Goal: Task Accomplishment & Management: Use online tool/utility

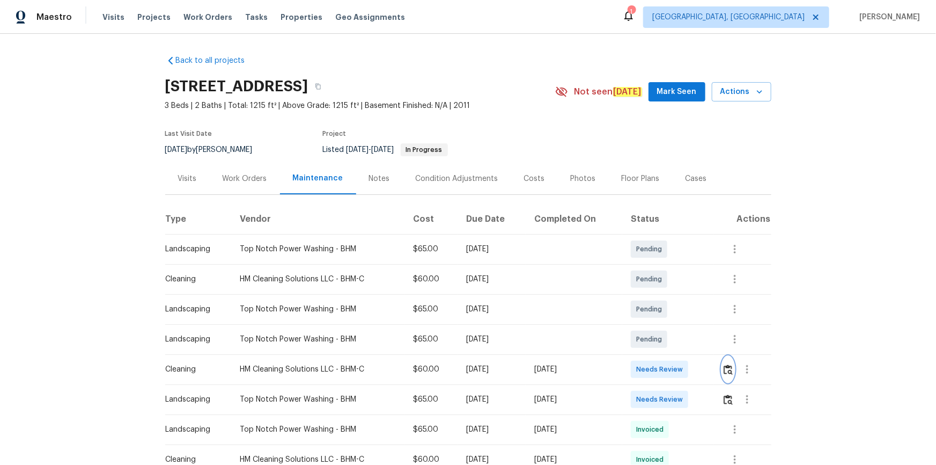
click at [666, 312] on img "button" at bounding box center [728, 369] width 9 height 10
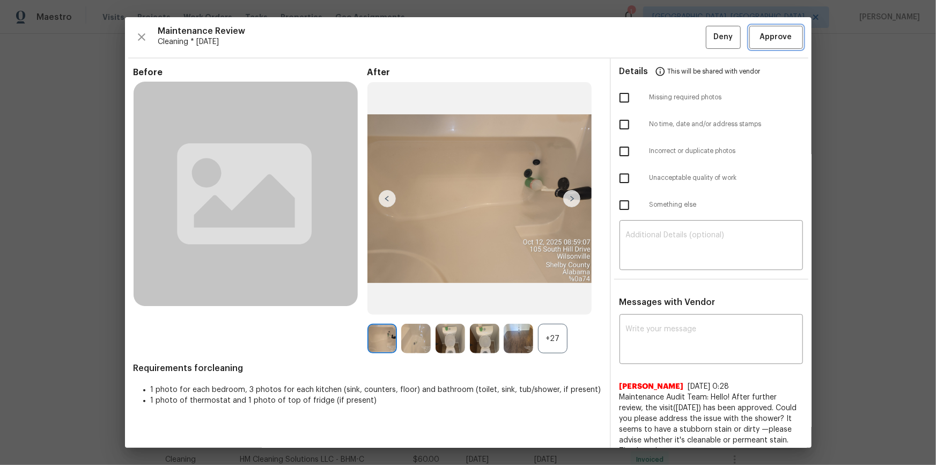
click at [666, 36] on span "Approve" at bounding box center [776, 37] width 32 height 13
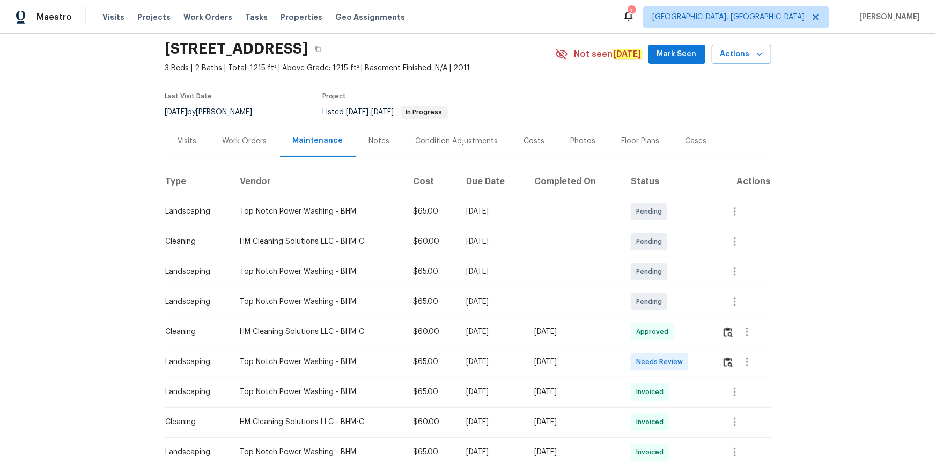
scroll to position [48, 0]
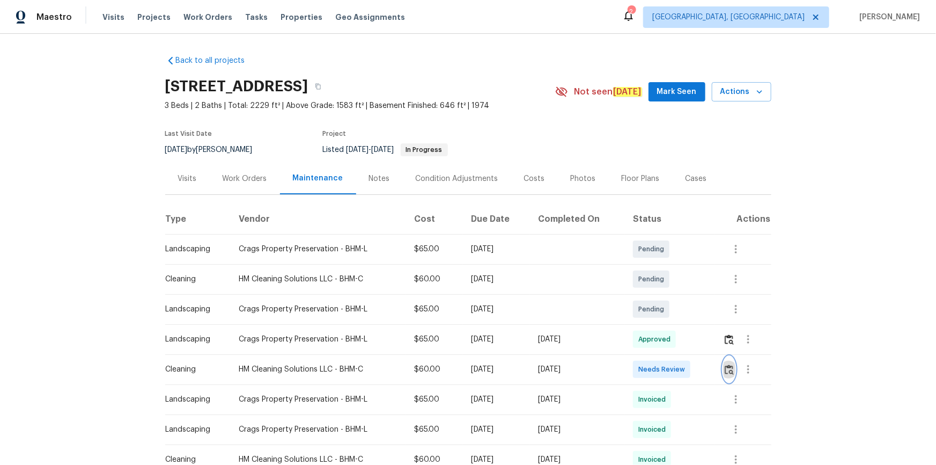
click at [725, 368] on img "button" at bounding box center [729, 369] width 9 height 10
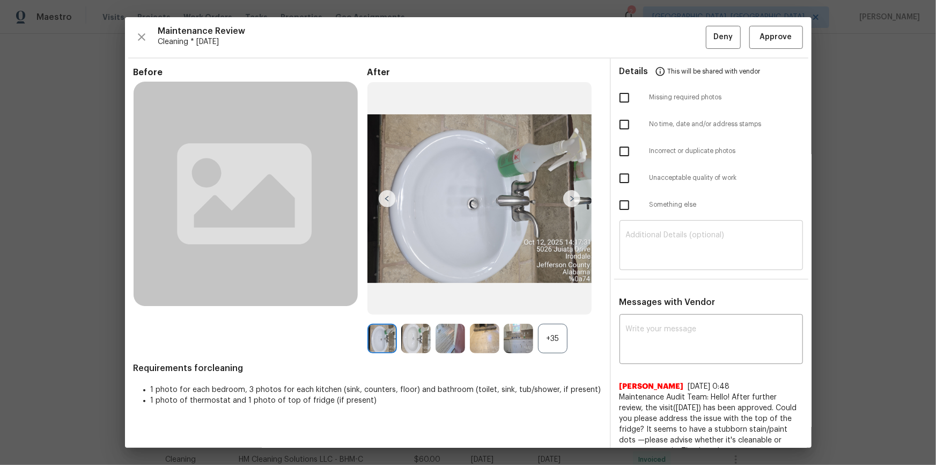
drag, startPoint x: 708, startPoint y: 229, endPoint x: 711, endPoint y: 235, distance: 6.7
click at [708, 230] on div "​" at bounding box center [711, 246] width 183 height 47
paste textarea "Maintenance Audit Team: Hello! After further review, the visit(10/13/2025) has …"
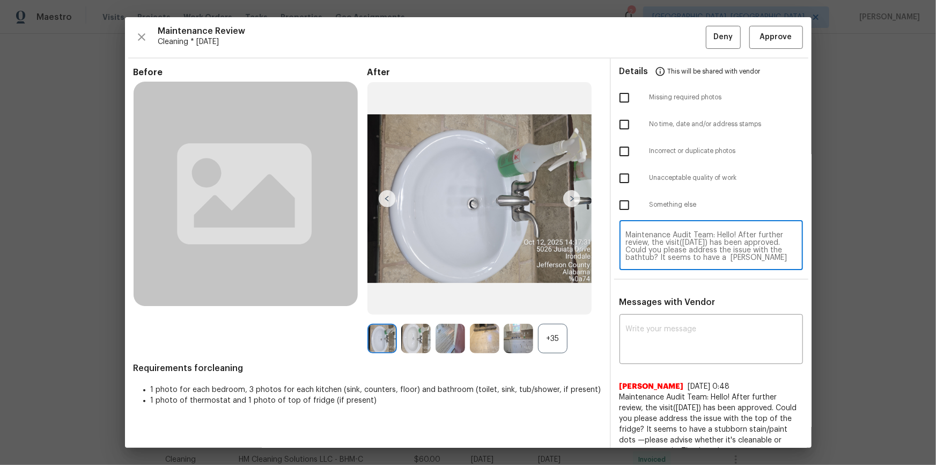
scroll to position [14, 0]
type textarea "Maintenance Audit Team: Hello! After further review, the visit(10/13/2025) has …"
click at [682, 322] on div "x ​" at bounding box center [711, 339] width 183 height 47
drag, startPoint x: 798, startPoint y: 254, endPoint x: 817, endPoint y: 254, distance: 19.3
click at [799, 254] on div "Maintenance Audit Team: Hello! After further review, the visit(10/13/2025) has …" at bounding box center [711, 246] width 201 height 47
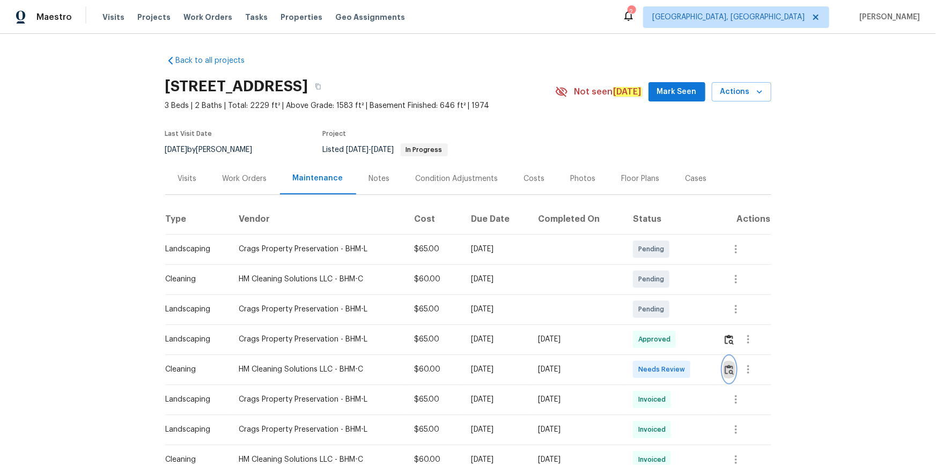
click at [732, 363] on button "button" at bounding box center [729, 369] width 12 height 26
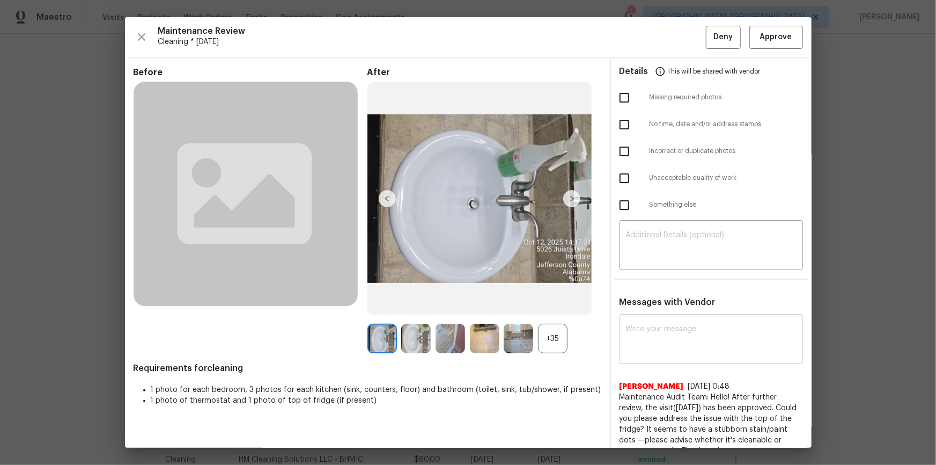
click at [715, 318] on div "x ​" at bounding box center [711, 339] width 183 height 47
paste textarea "Maintenance Audit Team: Hello! After further review, the visit(10/13/2025) has …"
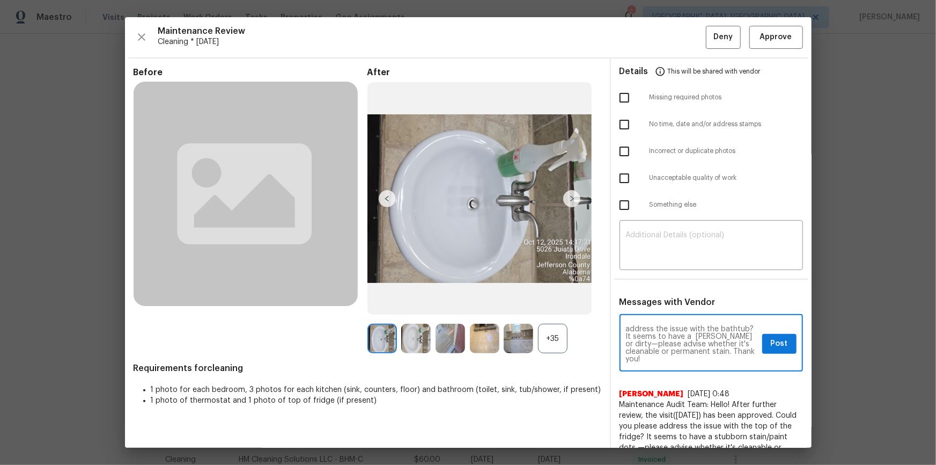
scroll to position [23, 0]
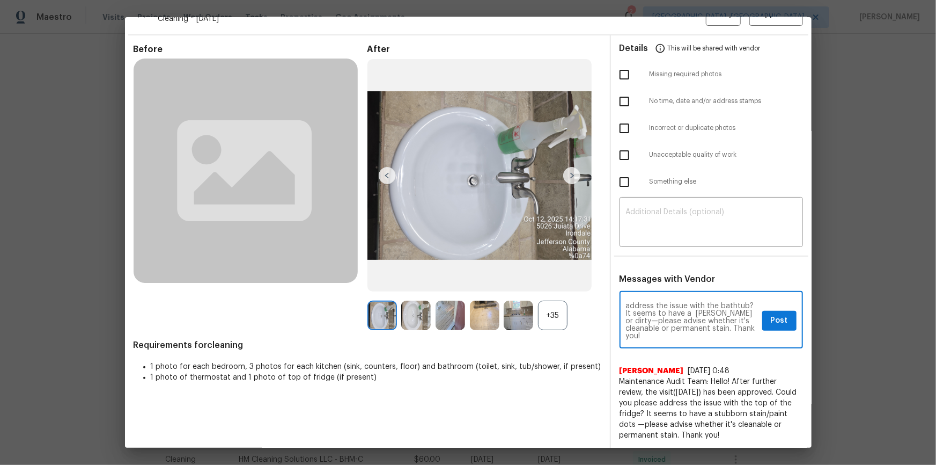
type textarea "Maintenance Audit Team: Hello! After further review, the visit(10/13/2025) has …"
click at [778, 320] on span "Post" at bounding box center [779, 320] width 17 height 13
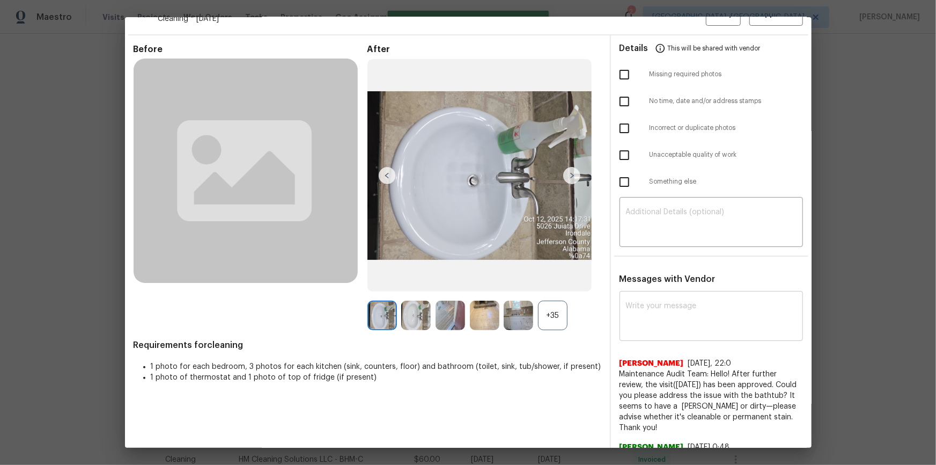
scroll to position [0, 0]
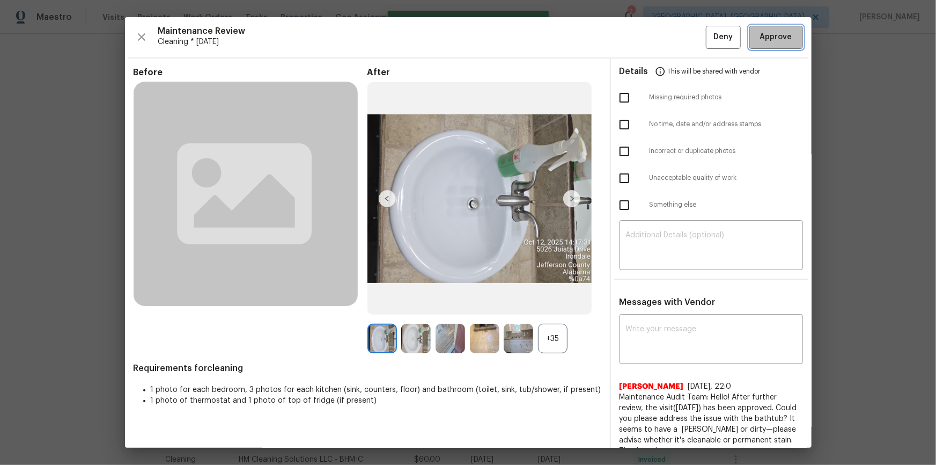
click at [777, 43] on span "Approve" at bounding box center [776, 37] width 32 height 13
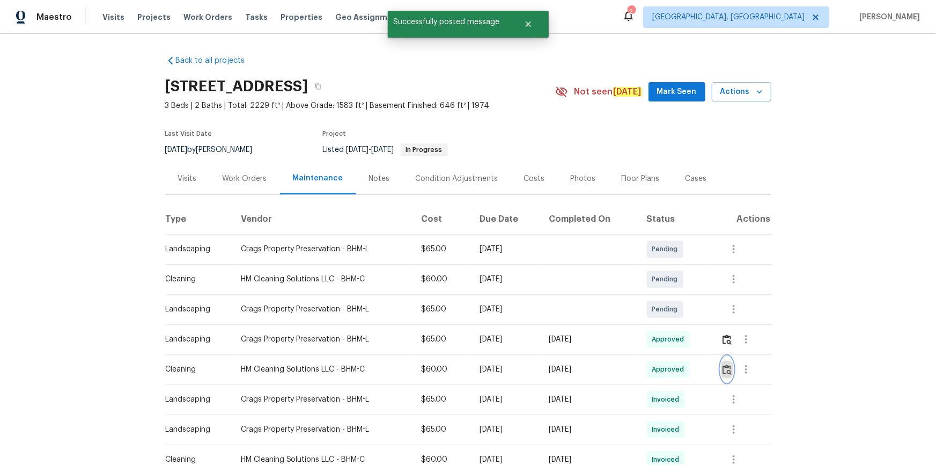
click at [726, 364] on img "button" at bounding box center [727, 369] width 9 height 10
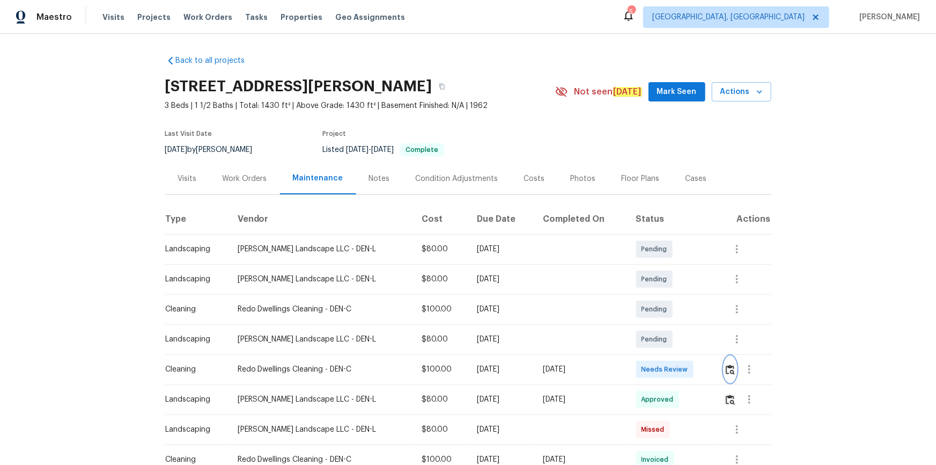
click at [666, 312] on img "button" at bounding box center [730, 369] width 9 height 10
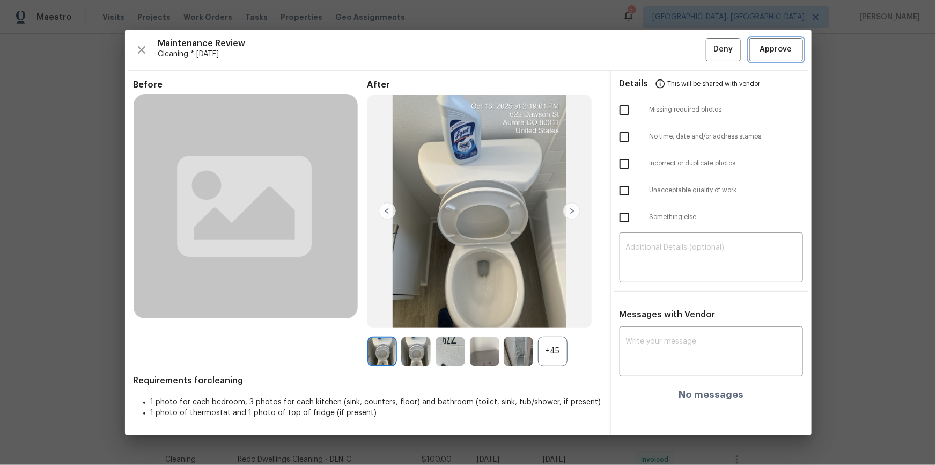
drag, startPoint x: 786, startPoint y: 41, endPoint x: 836, endPoint y: 190, distance: 156.7
click at [666, 41] on button "Approve" at bounding box center [776, 49] width 54 height 23
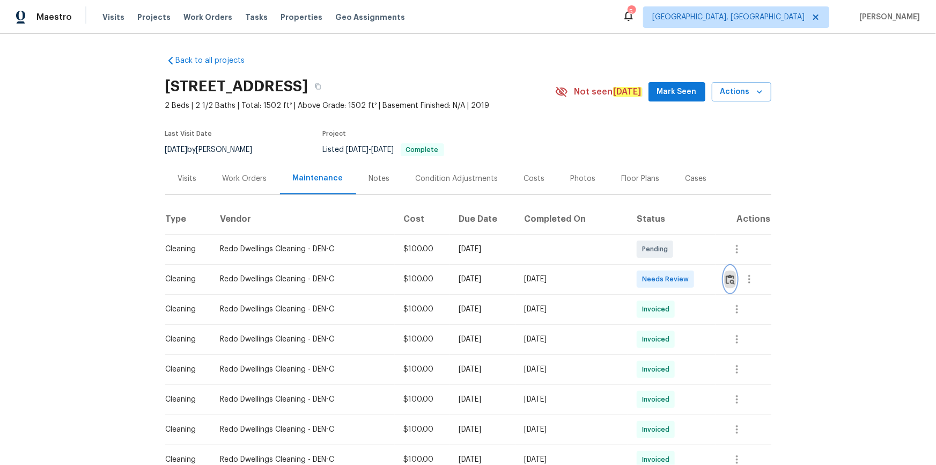
click at [666, 279] on img "button" at bounding box center [730, 279] width 9 height 10
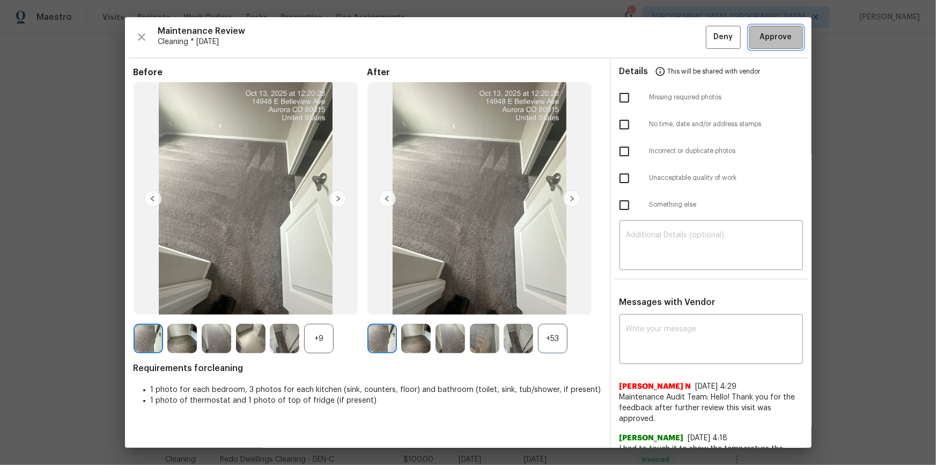
click at [666, 41] on span "Approve" at bounding box center [776, 37] width 32 height 13
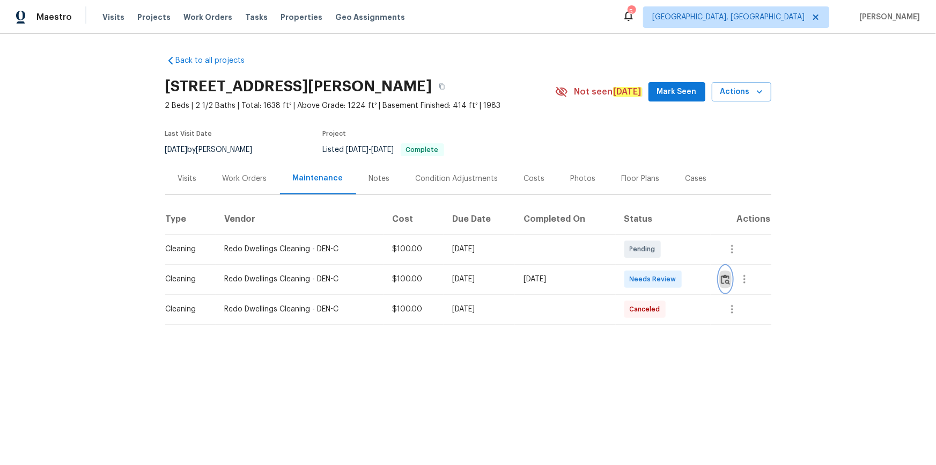
click at [666, 279] on img "button" at bounding box center [725, 279] width 9 height 10
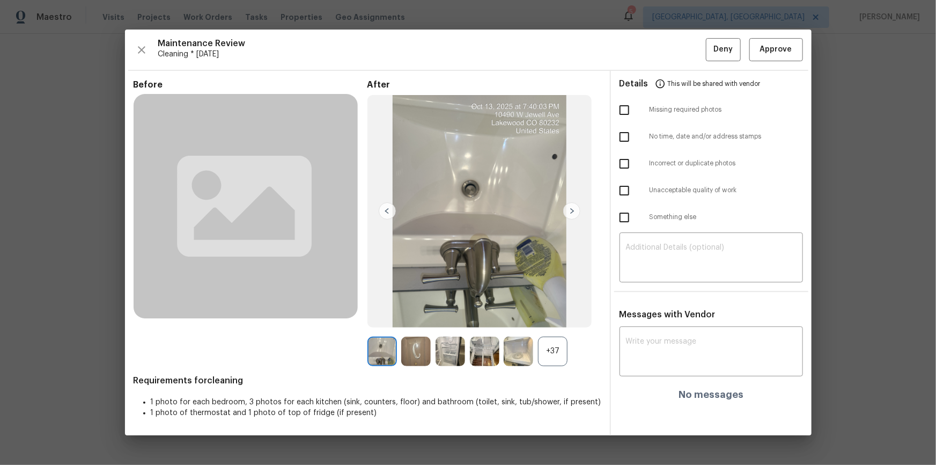
click at [666, 33] on div "Maintenance Review Cleaning * [DATE] Deny Approve Before After +37 Requirements…" at bounding box center [468, 232] width 687 height 405
click at [666, 46] on span "Approve" at bounding box center [776, 49] width 32 height 13
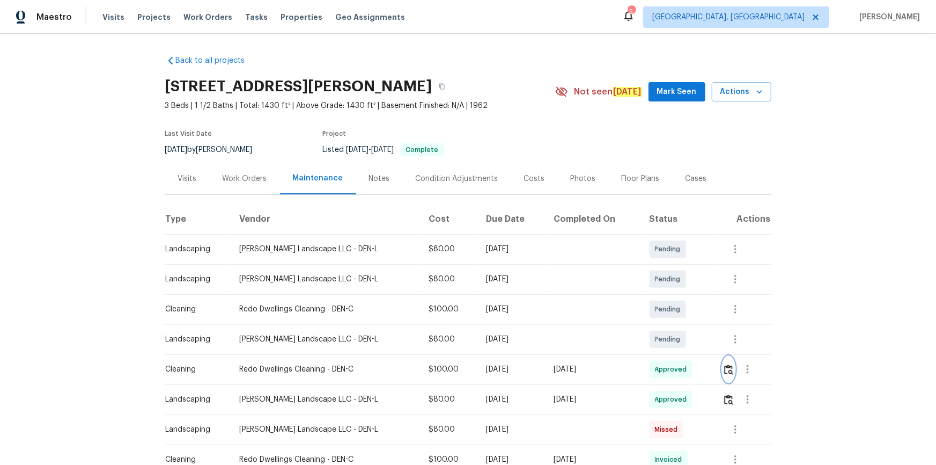
click at [723, 375] on button "button" at bounding box center [729, 369] width 12 height 26
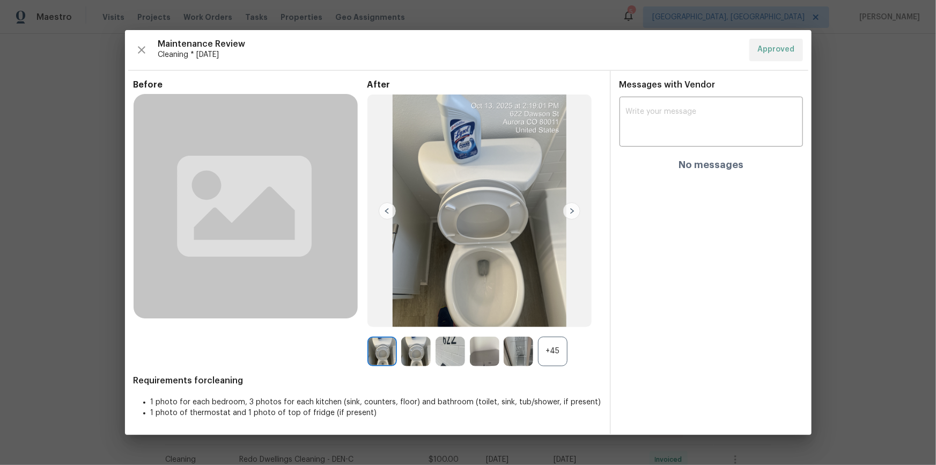
click at [558, 350] on div "+45" at bounding box center [553, 351] width 30 height 30
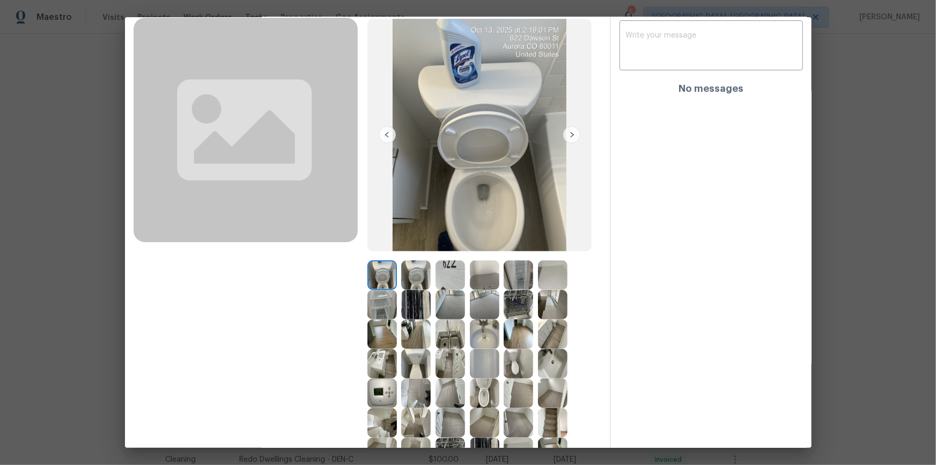
scroll to position [195, 0]
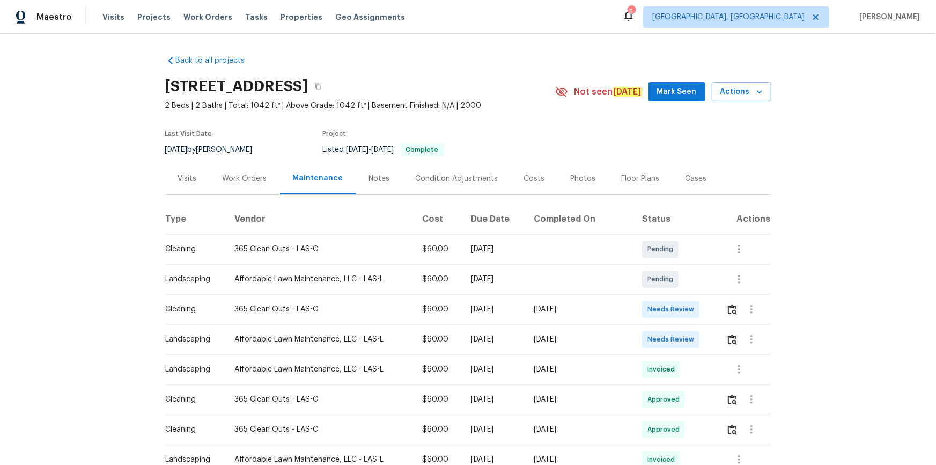
click at [666, 312] on td at bounding box center [744, 309] width 53 height 30
click at [666, 308] on img "button" at bounding box center [732, 309] width 9 height 10
click at [666, 309] on button "button" at bounding box center [752, 309] width 26 height 26
drag, startPoint x: 718, startPoint y: 308, endPoint x: 727, endPoint y: 311, distance: 10.0
click at [666, 309] on div at bounding box center [468, 232] width 936 height 465
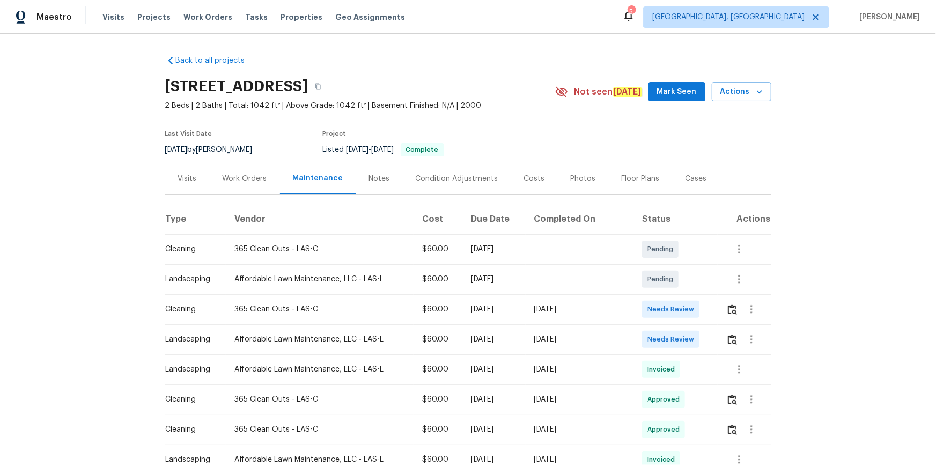
drag, startPoint x: 723, startPoint y: 308, endPoint x: 731, endPoint y: 312, distance: 8.9
click at [666, 308] on td at bounding box center [744, 309] width 53 height 30
click at [666, 311] on img "button" at bounding box center [732, 309] width 9 height 10
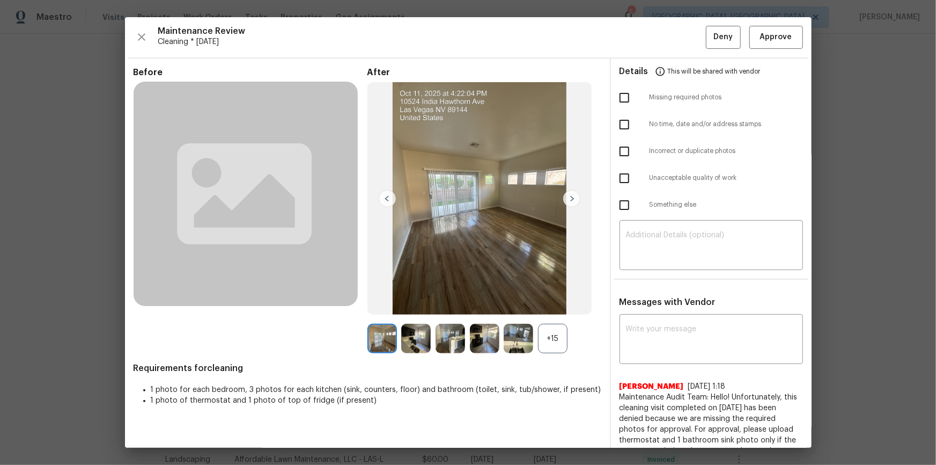
click at [666, 24] on div "Maintenance Review Cleaning * Mon, Oct 06 Deny Approve Before After +15 Require…" at bounding box center [468, 232] width 687 height 430
drag, startPoint x: 776, startPoint y: 45, endPoint x: 777, endPoint y: 151, distance: 105.7
click at [666, 44] on button "Approve" at bounding box center [776, 37] width 54 height 23
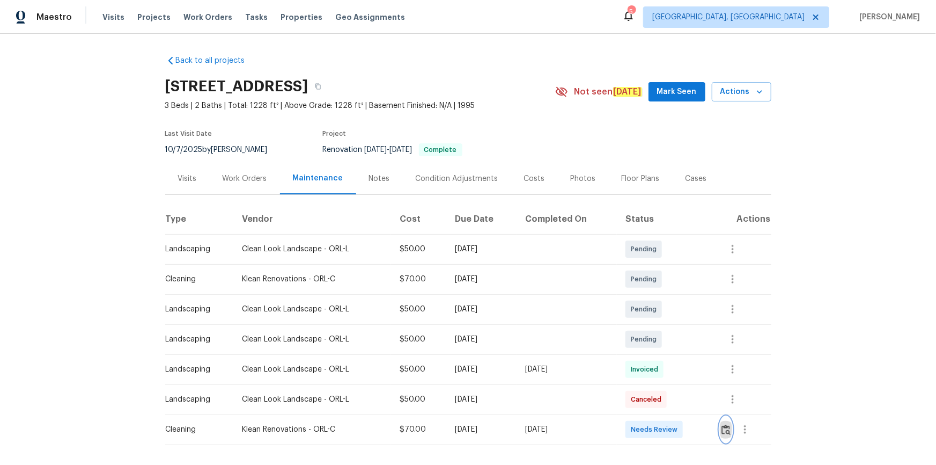
click at [666, 312] on img "button" at bounding box center [725, 429] width 9 height 10
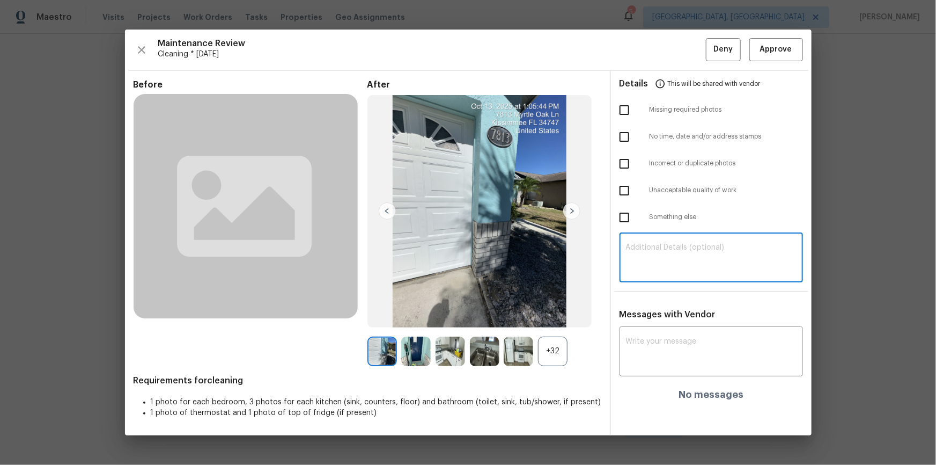
click at [666, 246] on textarea at bounding box center [711, 259] width 171 height 30
drag, startPoint x: 694, startPoint y: 331, endPoint x: 692, endPoint y: 340, distance: 8.3
click at [666, 312] on div "x ​" at bounding box center [711, 352] width 183 height 47
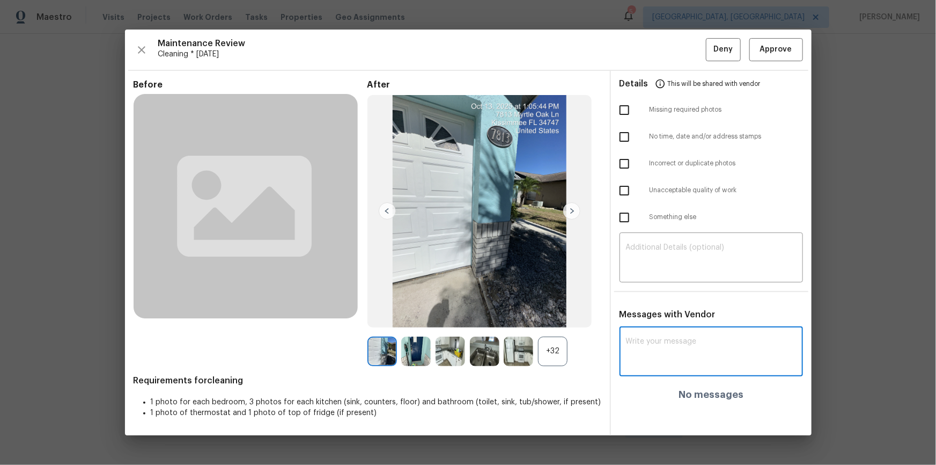
paste textarea "Maintenance Audit Team: Hello! After further review, the visit(10/13/2025) has …"
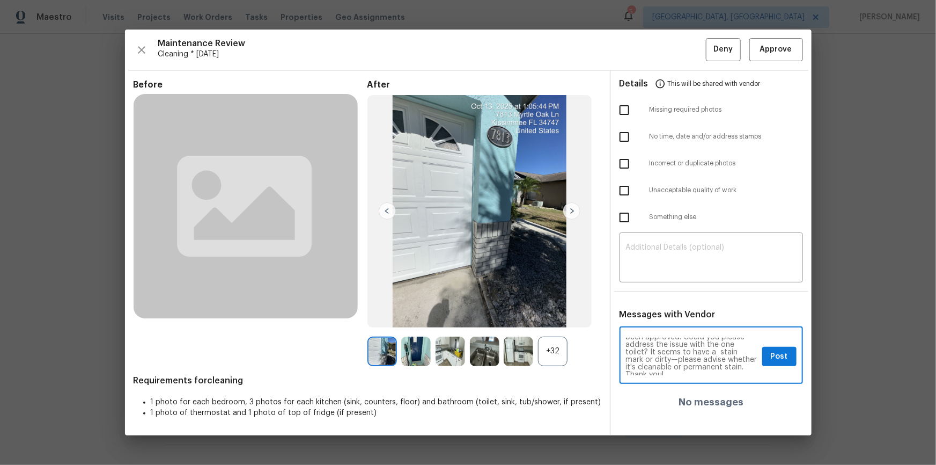
scroll to position [30, 0]
type textarea "Maintenance Audit Team: Hello! After further review, the visit([DATE]) has been…"
click at [666, 312] on span "Post" at bounding box center [779, 356] width 17 height 13
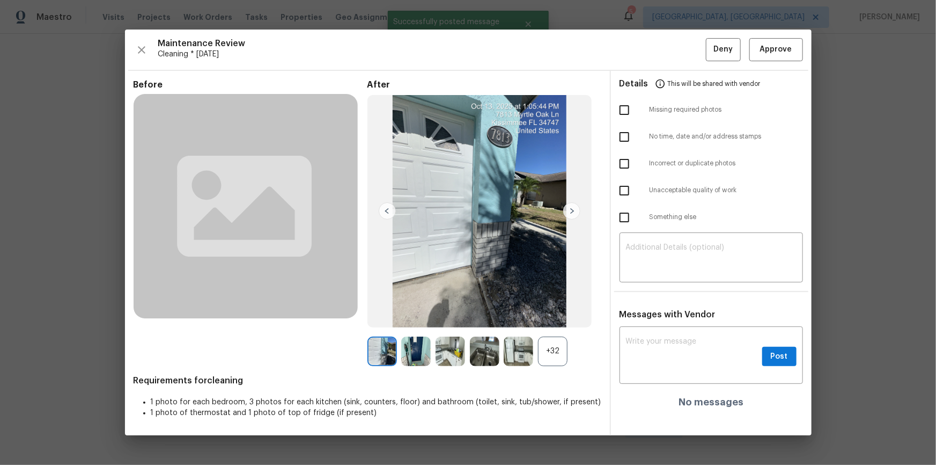
scroll to position [0, 0]
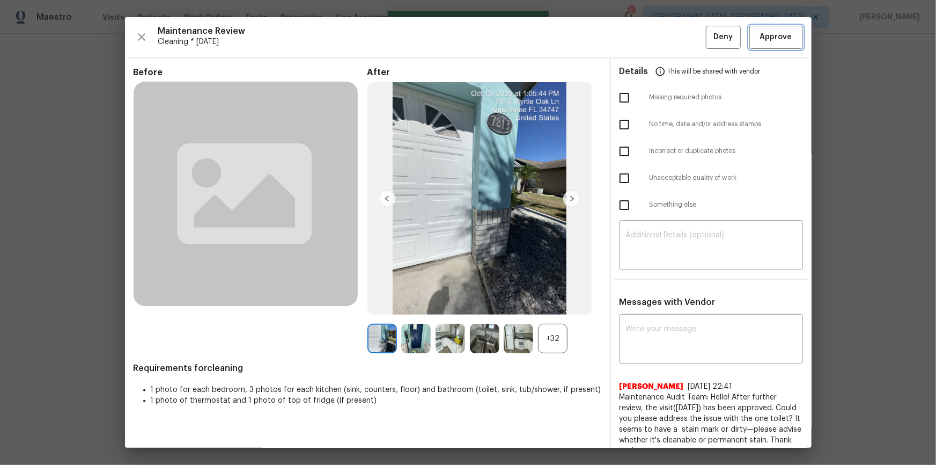
click at [666, 33] on span "Approve" at bounding box center [776, 37] width 36 height 13
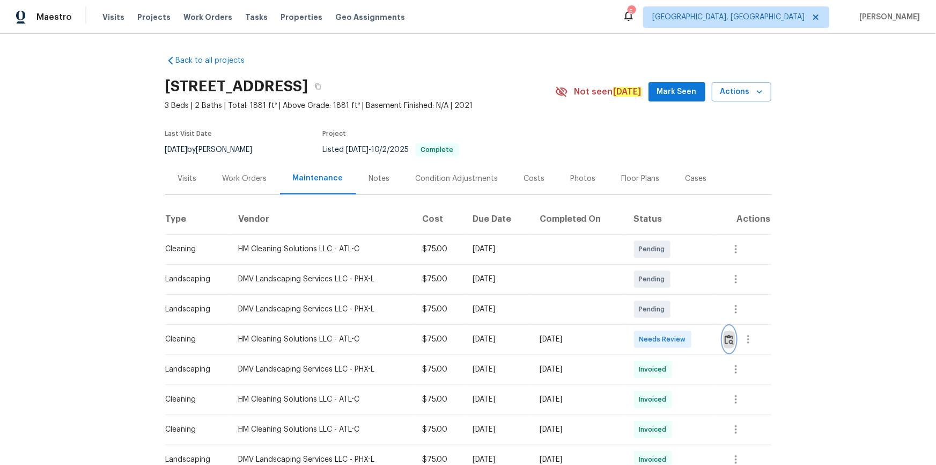
click at [666, 312] on img "button" at bounding box center [729, 339] width 9 height 10
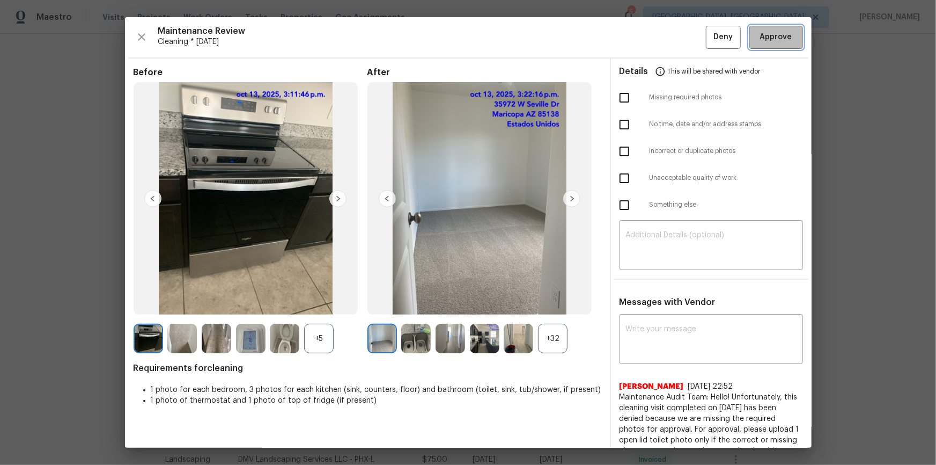
click at [666, 42] on button "Approve" at bounding box center [776, 37] width 54 height 23
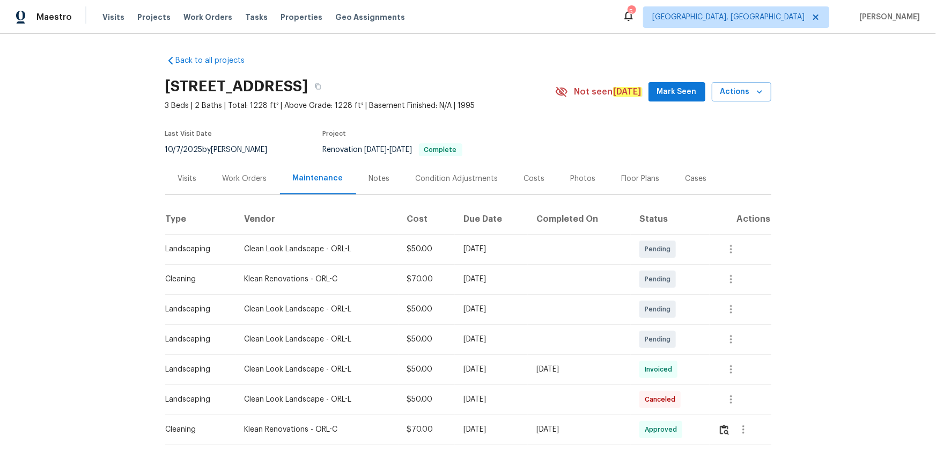
scroll to position [51, 0]
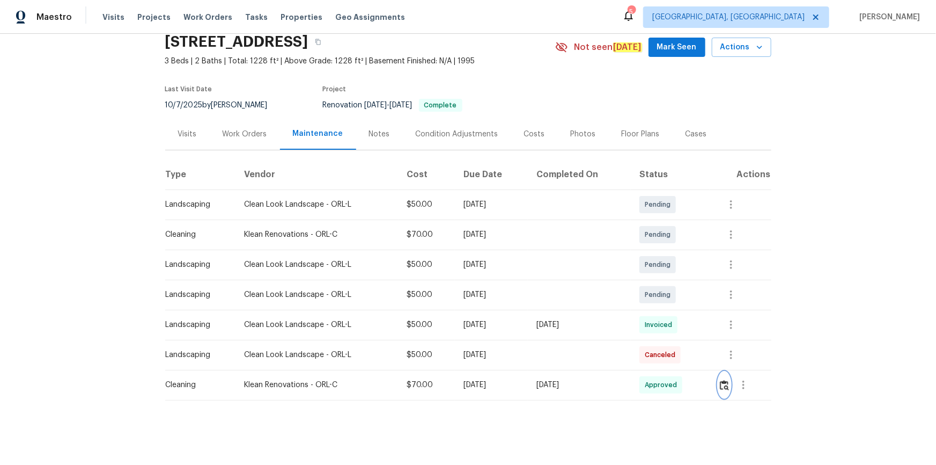
click at [724, 380] on img "button" at bounding box center [724, 385] width 9 height 10
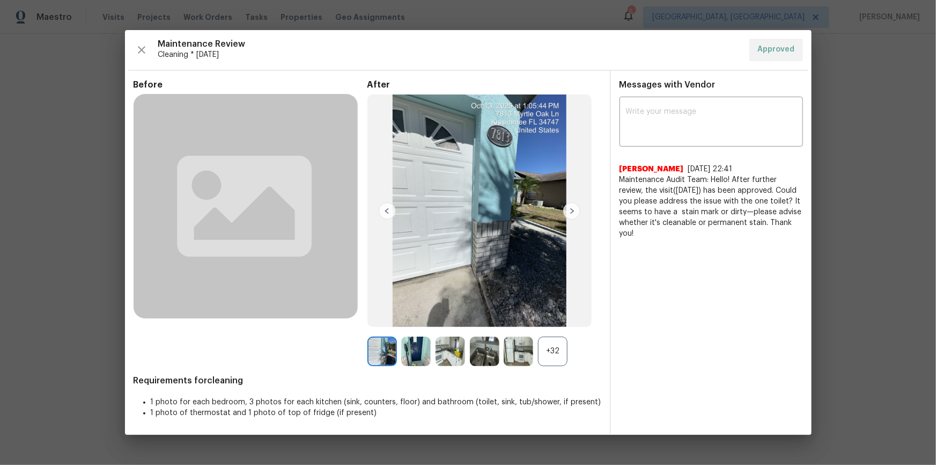
click at [541, 343] on div "+32" at bounding box center [553, 351] width 30 height 30
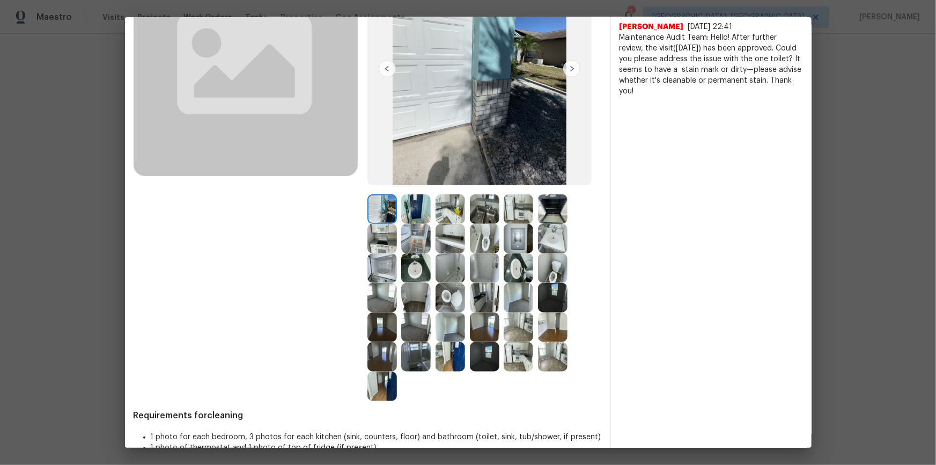
scroll to position [151, 0]
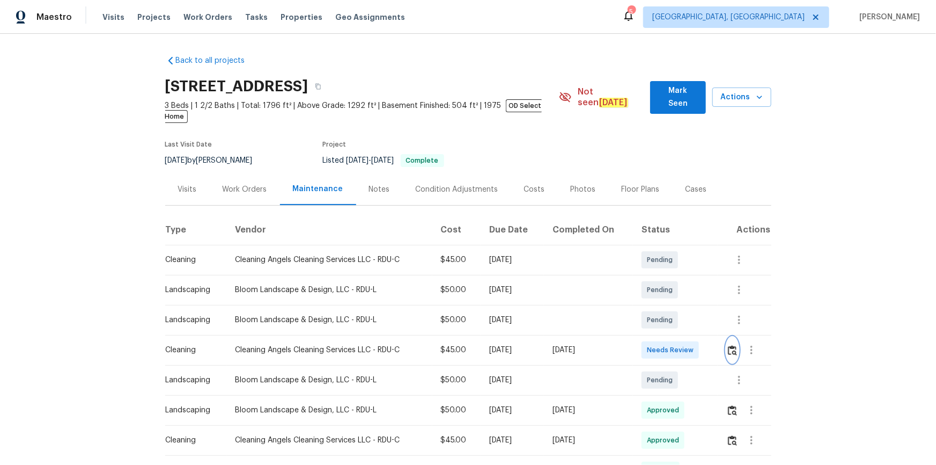
click at [666, 312] on button "button" at bounding box center [732, 350] width 12 height 26
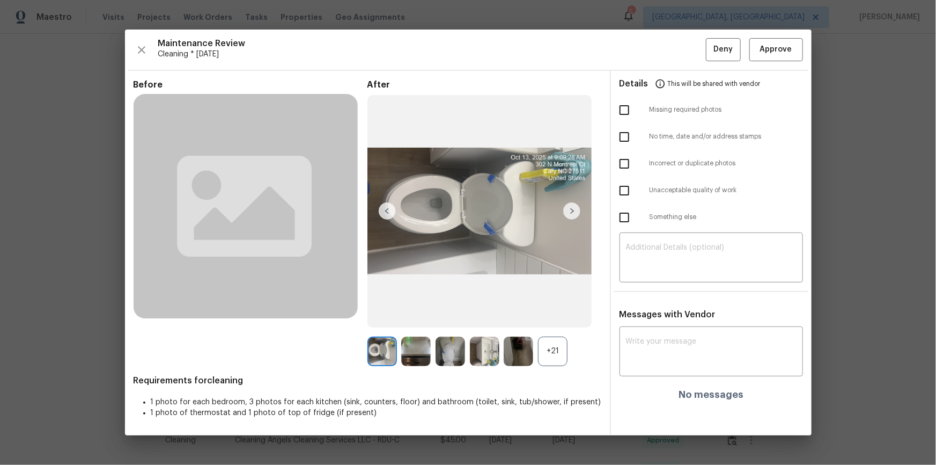
drag, startPoint x: 778, startPoint y: 38, endPoint x: 780, endPoint y: 56, distance: 18.4
click at [666, 38] on div "Maintenance Review Cleaning * Mon, Oct 13 Deny Approve Before After +21 Require…" at bounding box center [468, 232] width 687 height 405
click at [666, 53] on span "Approve" at bounding box center [776, 49] width 32 height 13
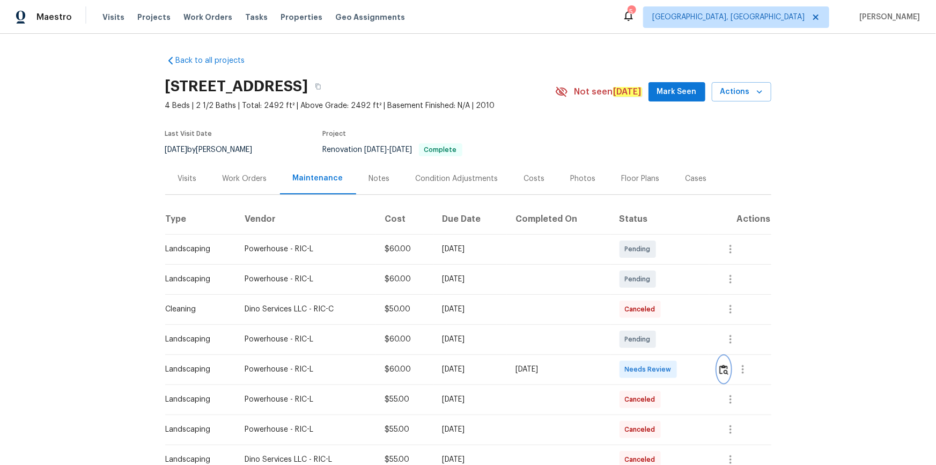
click at [666, 312] on img "button" at bounding box center [723, 369] width 9 height 10
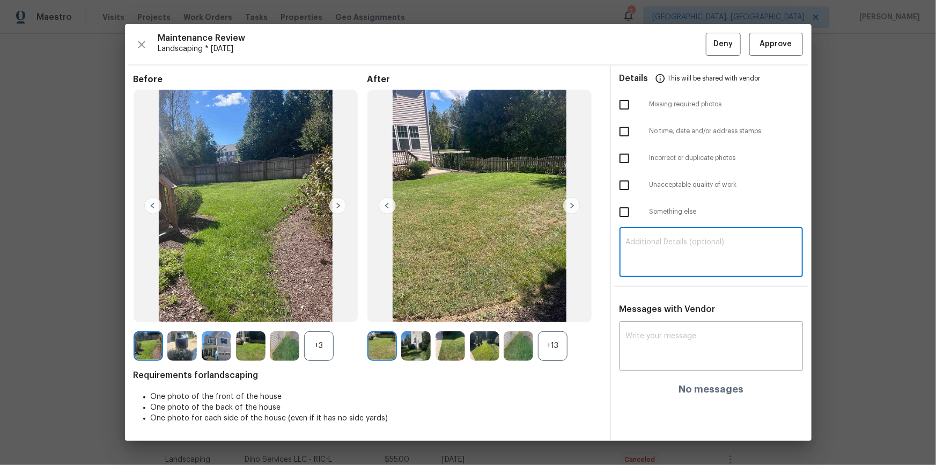
click at [666, 252] on textarea at bounding box center [711, 253] width 171 height 30
paste textarea "Maintenance Audit Team: Hello! Unfortunately, this cleaning visit completed on …"
type textarea "Maintenance Audit Team: Hello! Unfortunately, this cleaning visit completed on …"
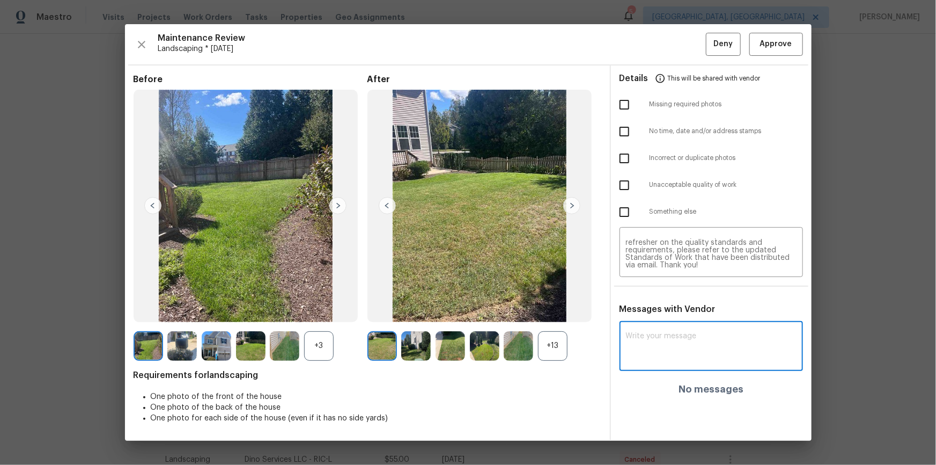
click at [660, 312] on textarea at bounding box center [711, 347] width 171 height 30
paste textarea "Maintenance Audit Team: Hello! Unfortunately, this cleaning visit completed on …"
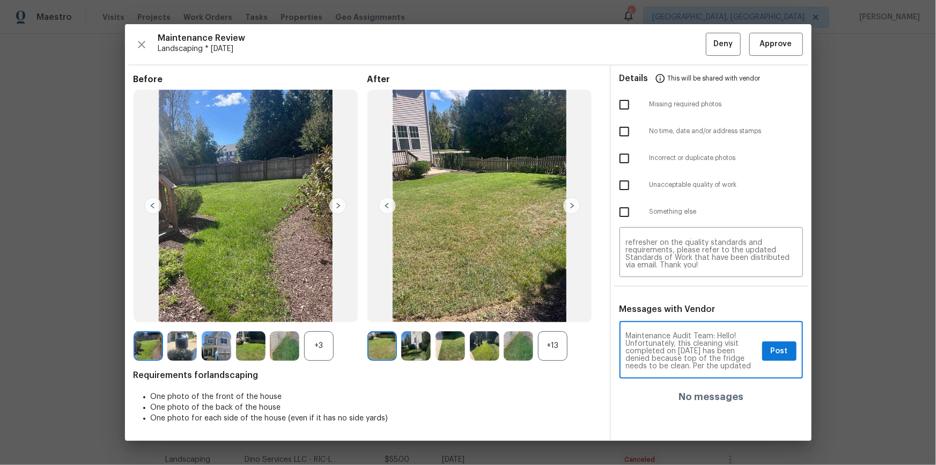
scroll to position [113, 0]
type textarea "Maintenance Audit Team: Hello! Unfortunately, this cleaning visit completed on …"
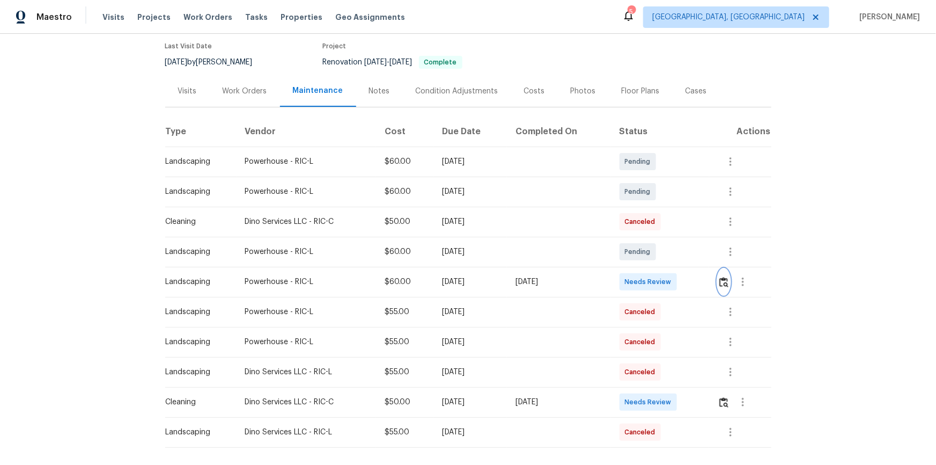
scroll to position [141, 0]
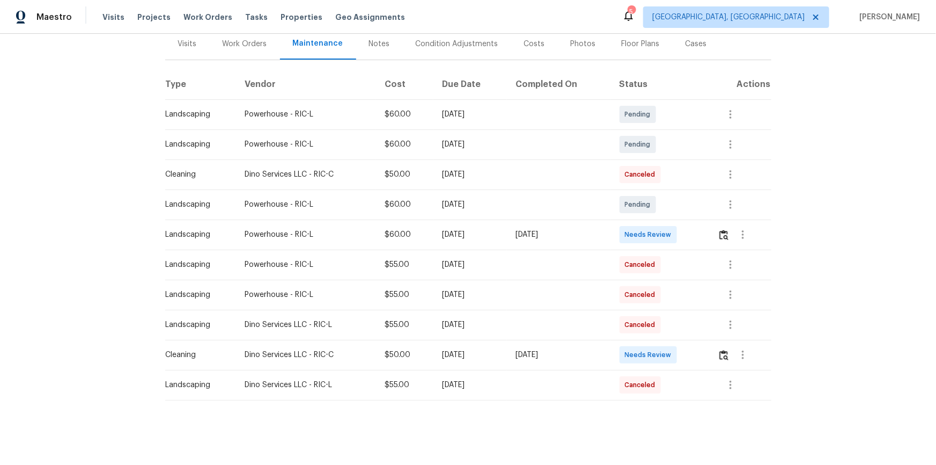
click at [666, 312] on td at bounding box center [740, 355] width 62 height 30
click at [666, 312] on img "button" at bounding box center [723, 355] width 9 height 10
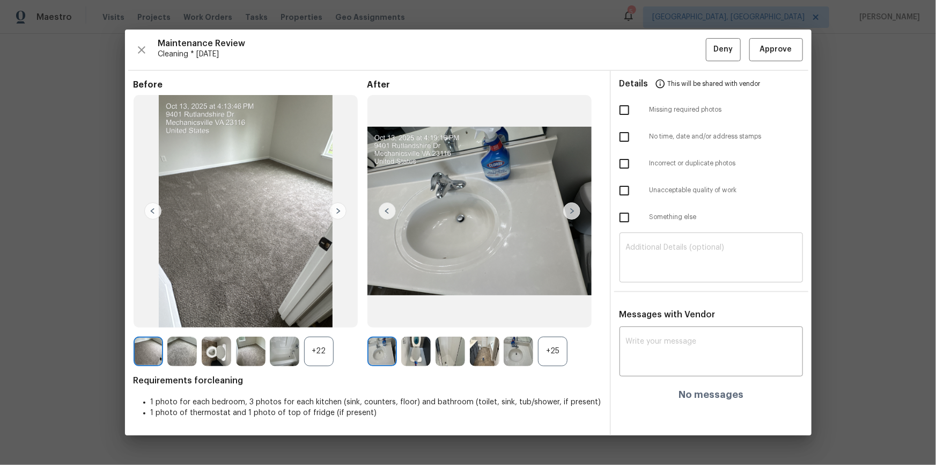
click at [666, 263] on textarea at bounding box center [711, 259] width 171 height 30
paste textarea "Maintenance Audit Team: Hello! Unfortunately, this cleaning visit completed on …"
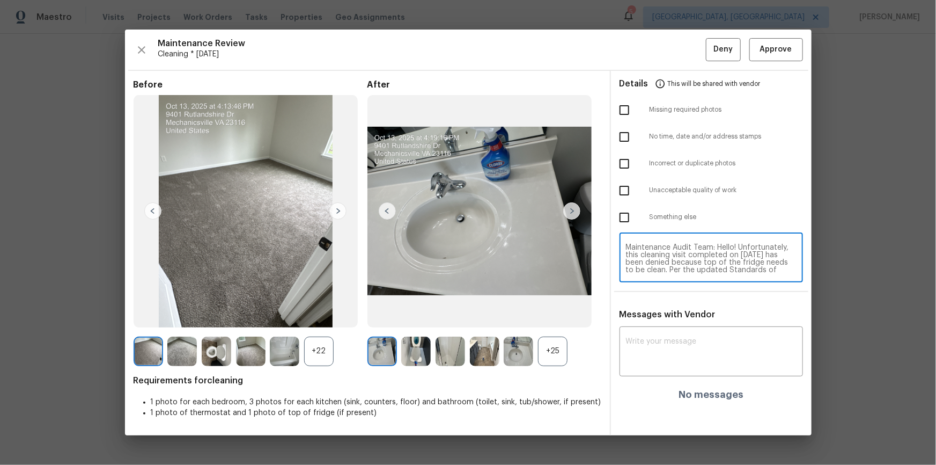
scroll to position [82, 0]
type textarea "Maintenance Audit Team: Hello! Unfortunately, this cleaning visit completed on …"
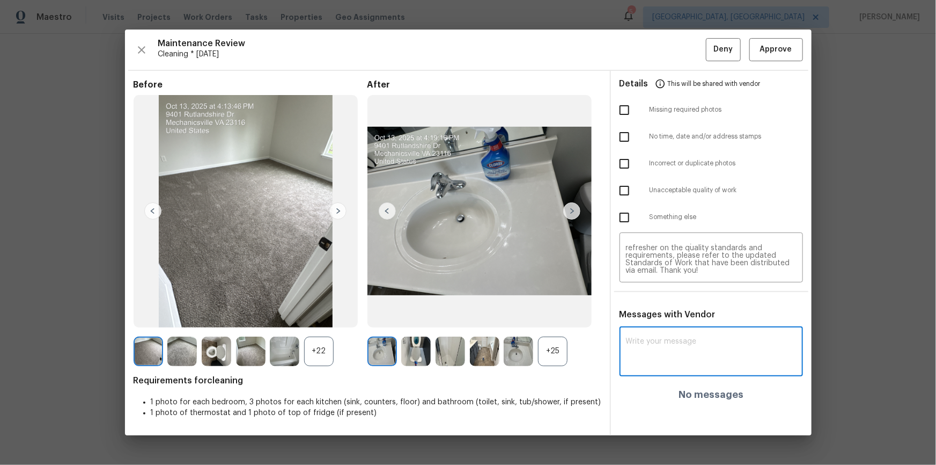
click at [666, 312] on textarea at bounding box center [711, 352] width 171 height 30
paste textarea "Maintenance Audit Team: Hello! Unfortunately, this cleaning visit completed on …"
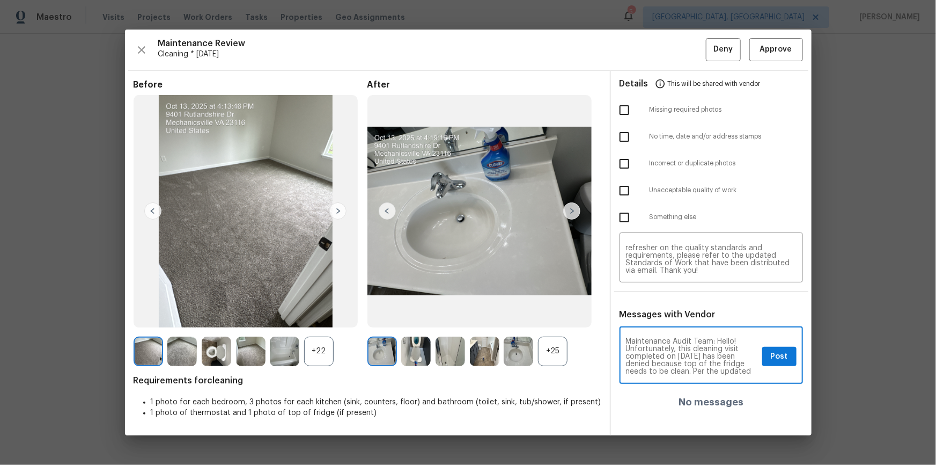
scroll to position [113, 0]
type textarea "Maintenance Audit Team: Hello! Unfortunately, this cleaning visit completed on …"
click at [625, 193] on input "checkbox" at bounding box center [624, 190] width 23 height 23
checkbox input "true"
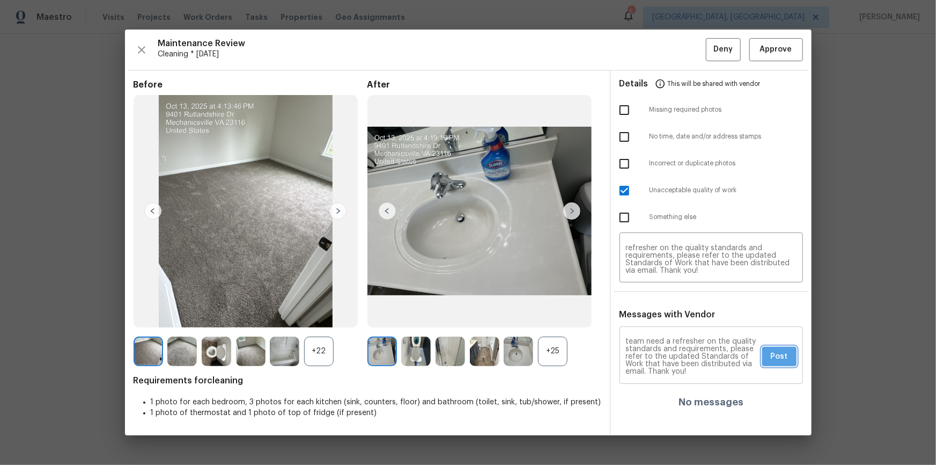
click at [666, 312] on span "Post" at bounding box center [779, 356] width 17 height 13
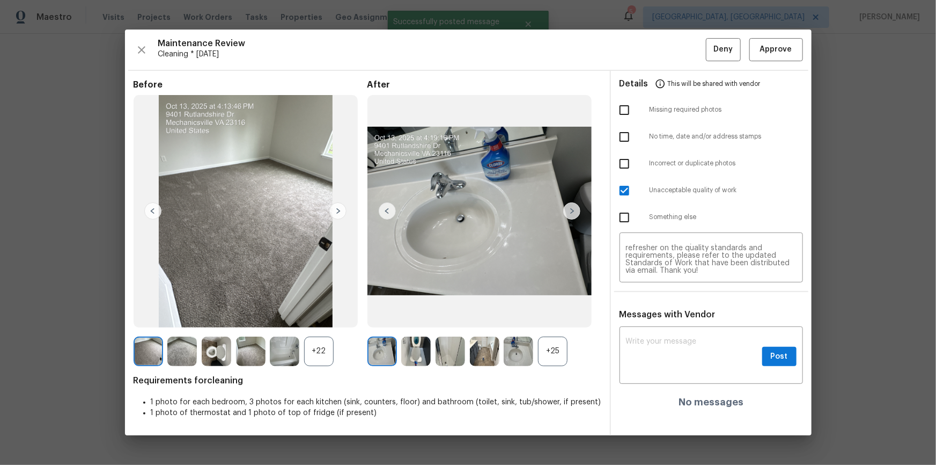
scroll to position [0, 0]
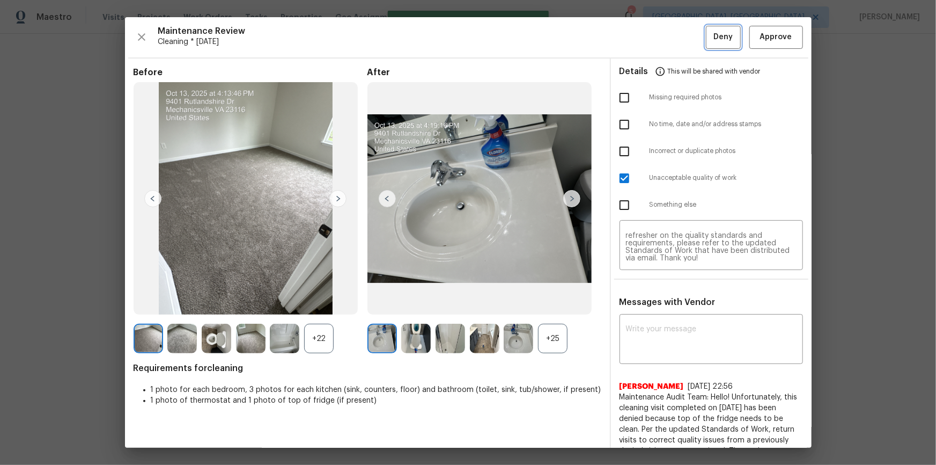
click at [666, 34] on button "Deny" at bounding box center [723, 37] width 35 height 23
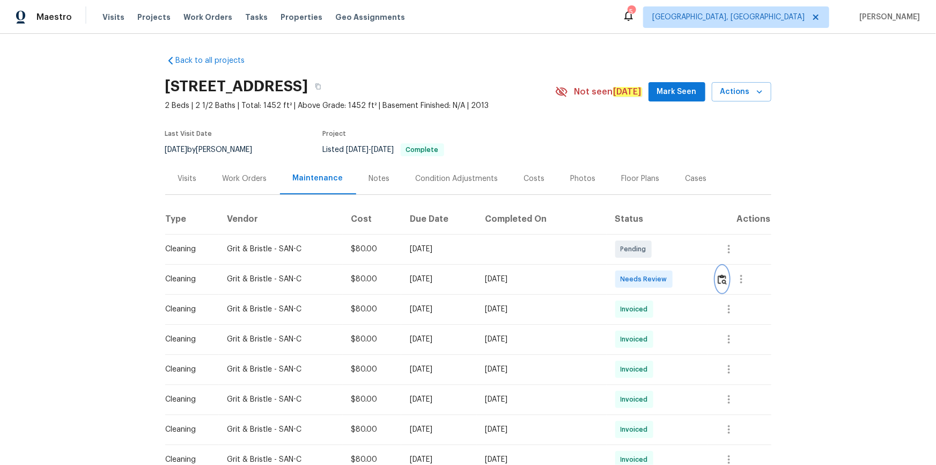
click at [666, 276] on img "button" at bounding box center [722, 279] width 9 height 10
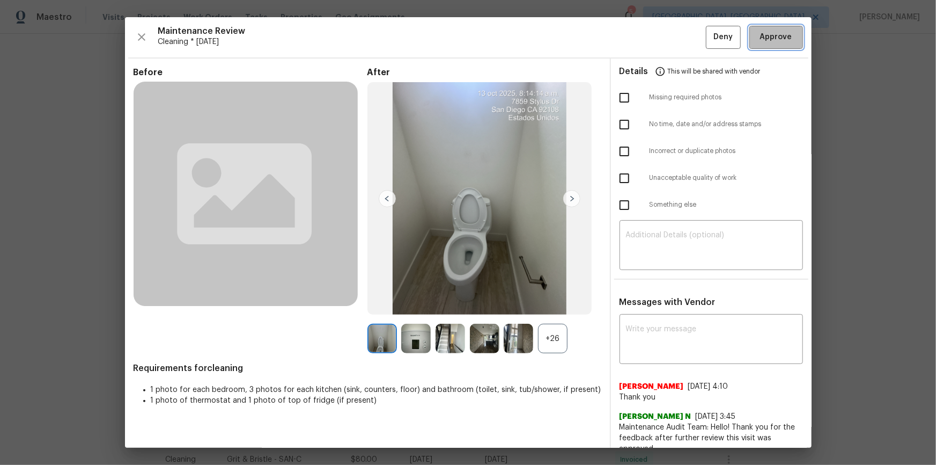
drag, startPoint x: 776, startPoint y: 34, endPoint x: 912, endPoint y: 265, distance: 267.9
click at [666, 35] on span "Approve" at bounding box center [776, 37] width 32 height 13
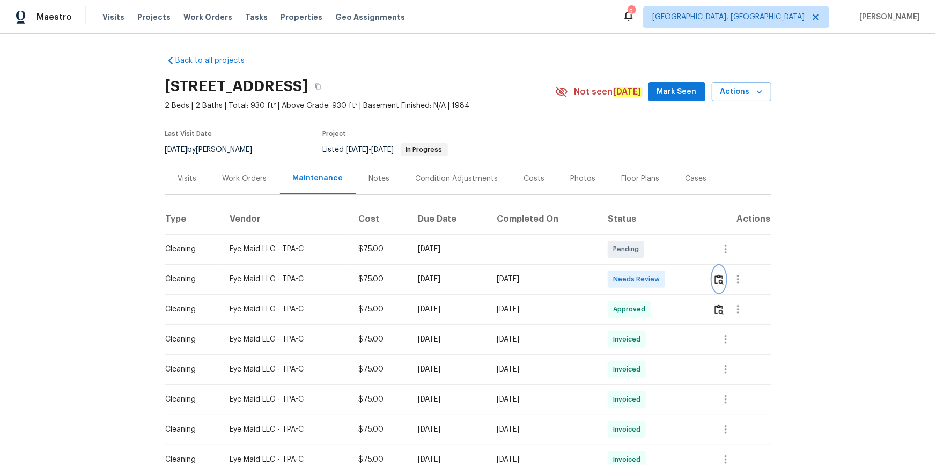
click at [666, 278] on img "button" at bounding box center [718, 279] width 9 height 10
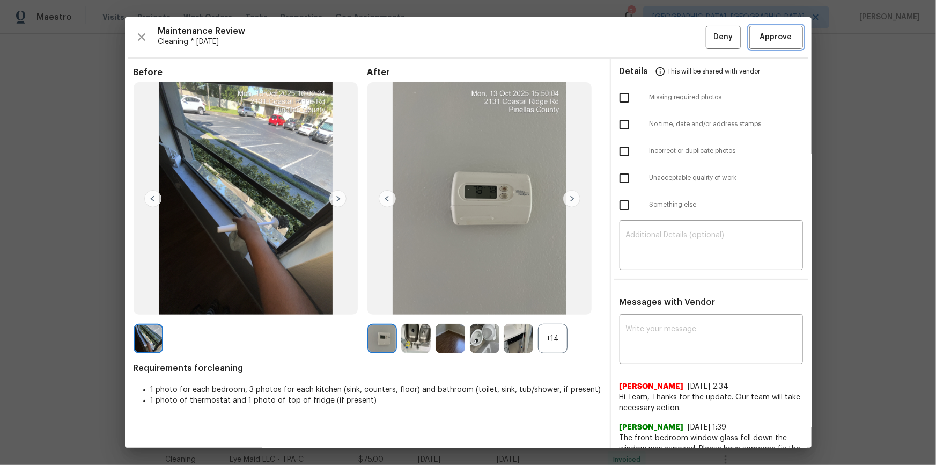
click at [666, 31] on span "Approve" at bounding box center [776, 37] width 32 height 13
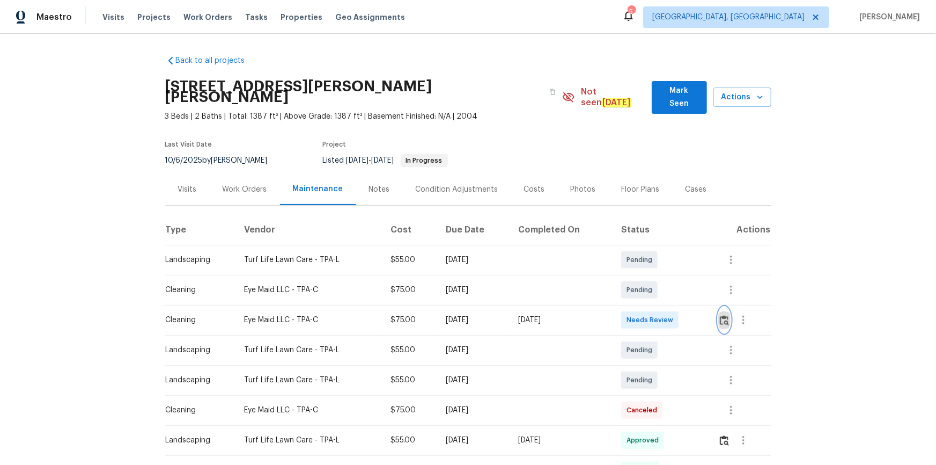
click at [666, 312] on img "button" at bounding box center [724, 320] width 9 height 10
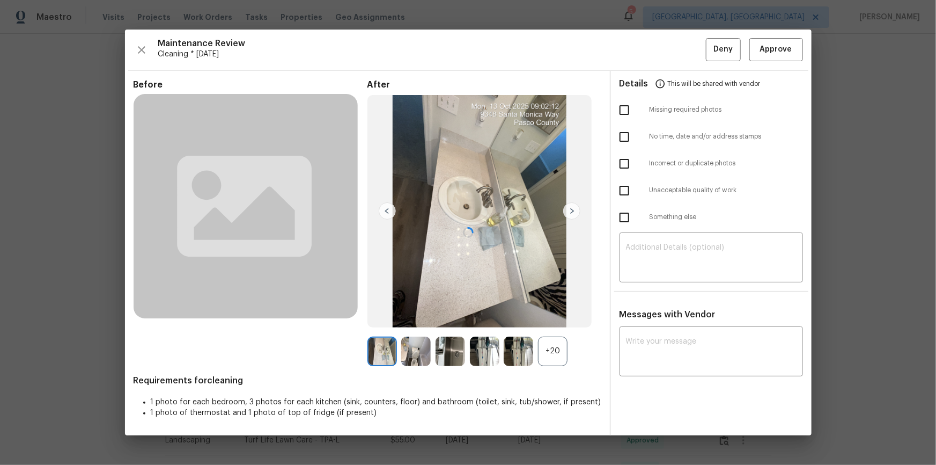
click at [666, 55] on div at bounding box center [468, 232] width 687 height 405
click at [666, 48] on span "Approve" at bounding box center [776, 49] width 32 height 13
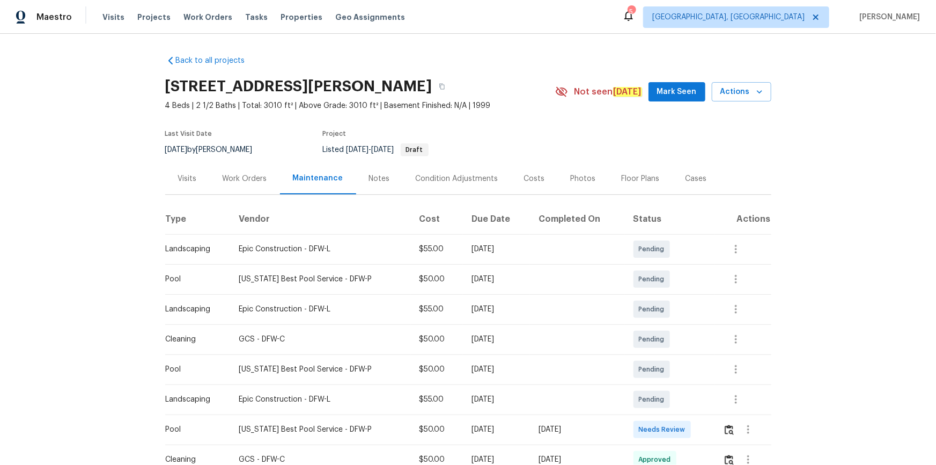
scroll to position [48, 0]
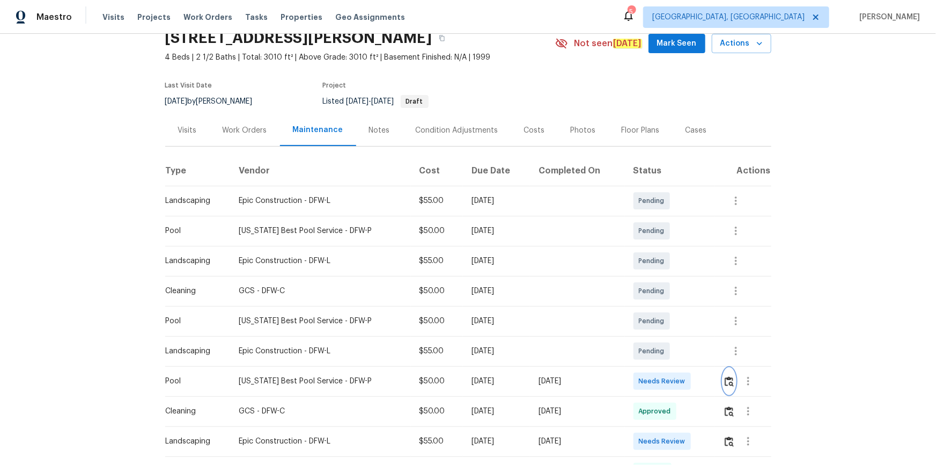
click at [666, 312] on img "button" at bounding box center [729, 381] width 9 height 10
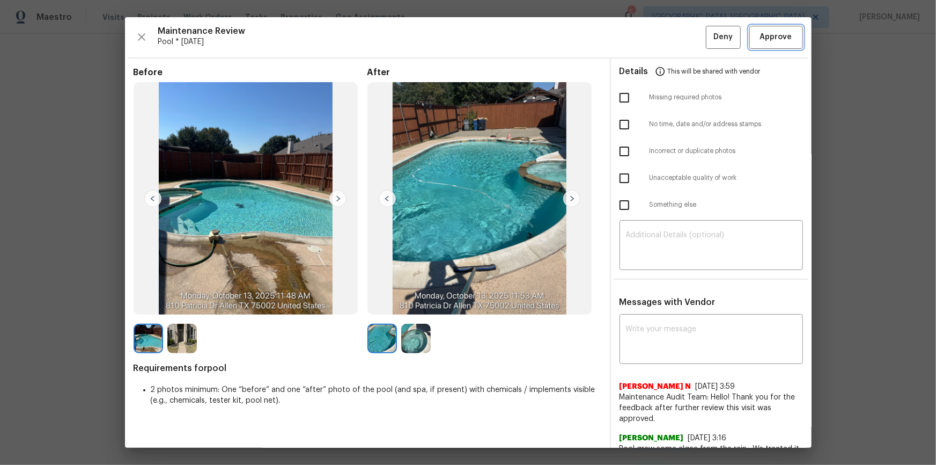
click at [666, 43] on span "Approve" at bounding box center [776, 37] width 32 height 13
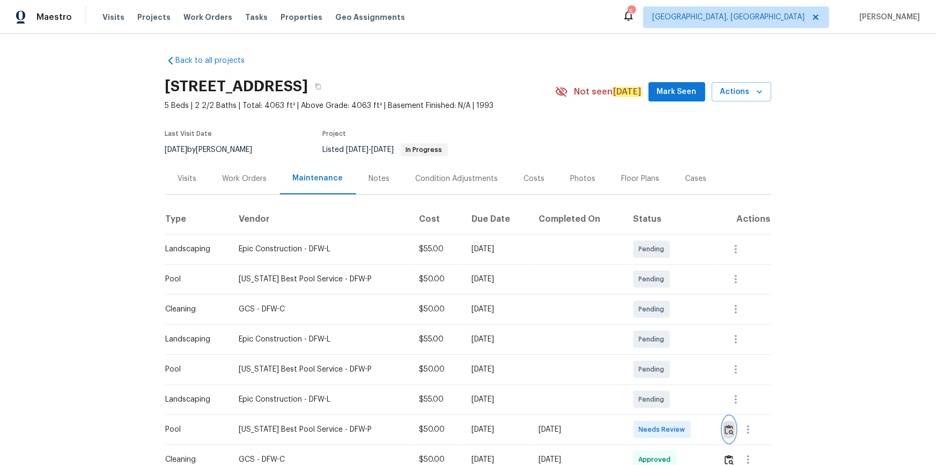
click at [666, 312] on img "button" at bounding box center [729, 429] width 9 height 10
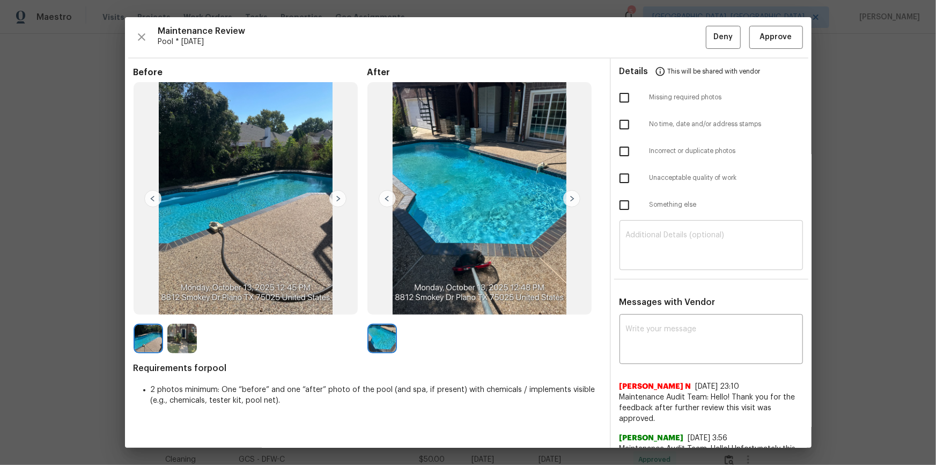
click at [666, 237] on textarea at bounding box center [711, 246] width 171 height 30
paste textarea "bottom of the pool having algae"
type textarea "bottom of the pool having algae"
click at [666, 312] on div "x ​" at bounding box center [711, 339] width 183 height 47
drag, startPoint x: 740, startPoint y: 237, endPoint x: 598, endPoint y: 238, distance: 142.7
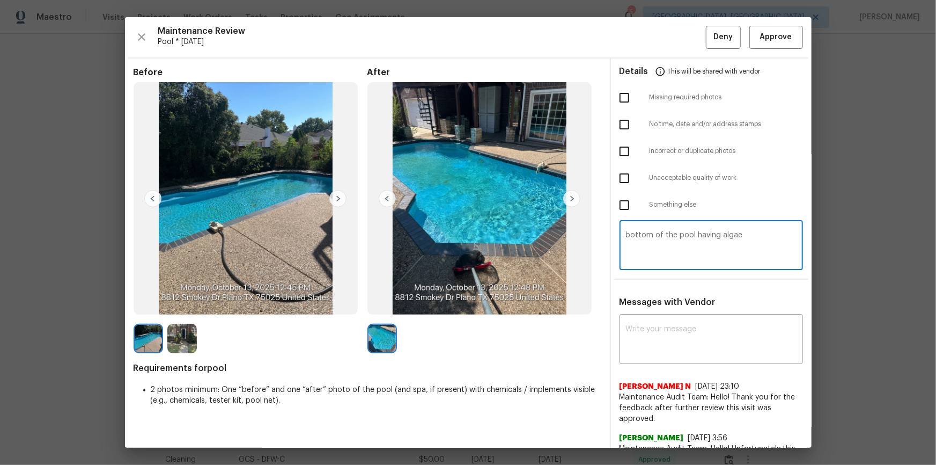
click at [598, 238] on div "Before After Requirements for pool 2 photos minimum: One “before” and one “afte…" at bounding box center [468, 443] width 687 height 771
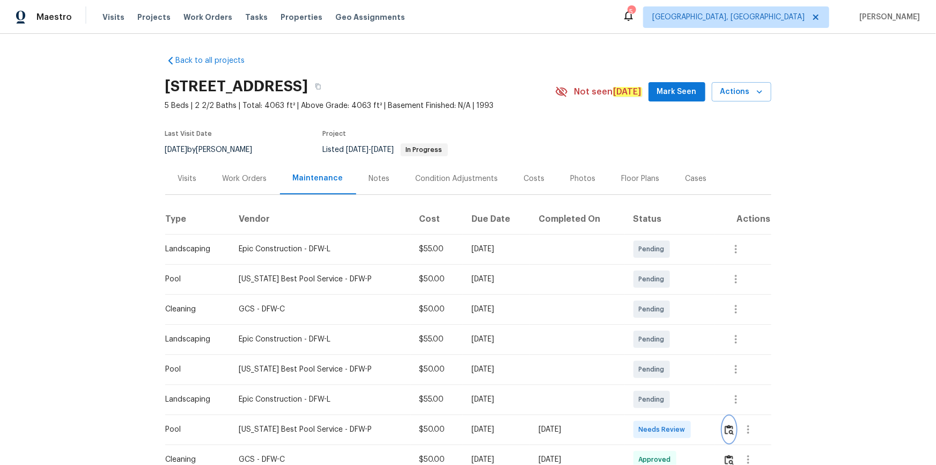
click at [666, 312] on img "button" at bounding box center [729, 429] width 9 height 10
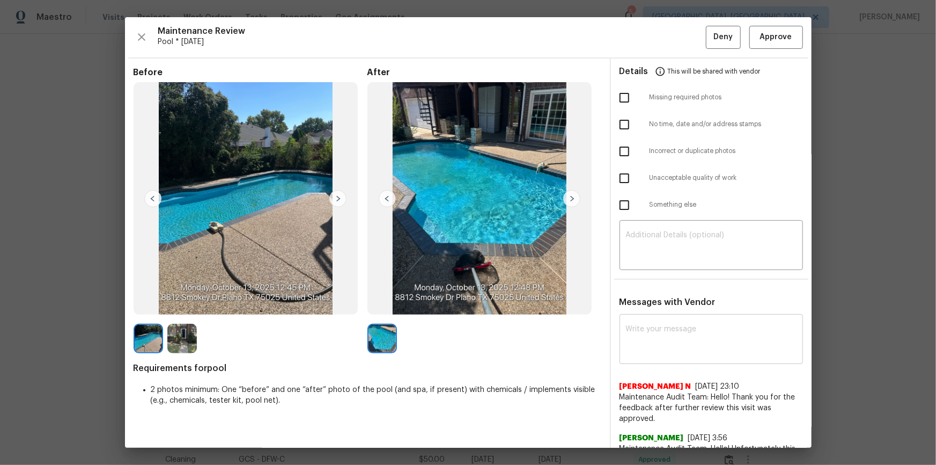
click at [666, 312] on textarea at bounding box center [711, 340] width 171 height 30
paste textarea "Maintenance Audit Team: Hello! Unfortunately, this pool visit completed on 10/1…"
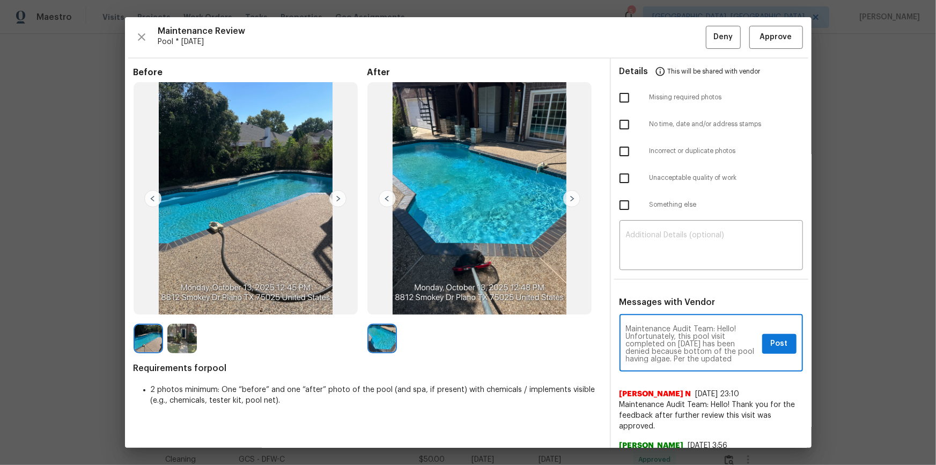
scroll to position [113, 0]
type textarea "Maintenance Audit Team: Hello! Unfortunately, this pool visit completed on 10/1…"
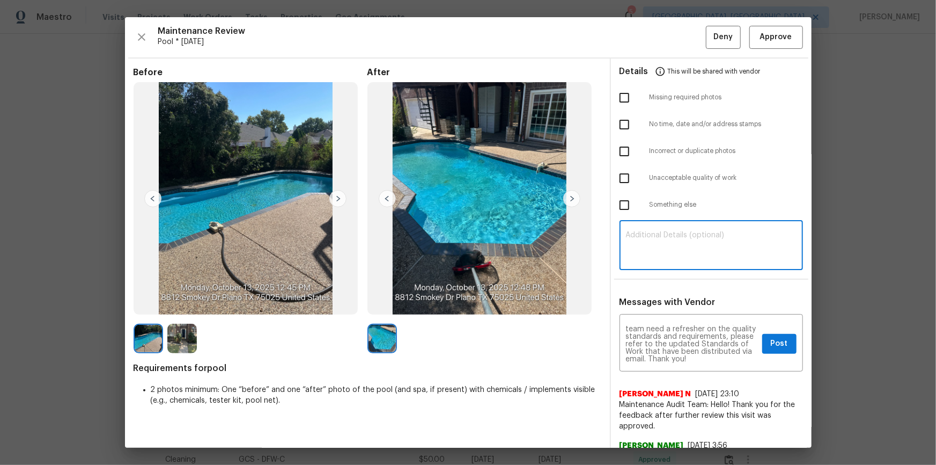
click at [666, 231] on textarea at bounding box center [711, 246] width 171 height 30
paste textarea "Maintenance Audit Team: Hello! Unfortunately, this pool visit completed on 10/1…"
type textarea "Maintenance Audit Team: Hello! Unfortunately, this pool visit completed on 10/1…"
drag, startPoint x: 610, startPoint y: 179, endPoint x: 660, endPoint y: 230, distance: 71.3
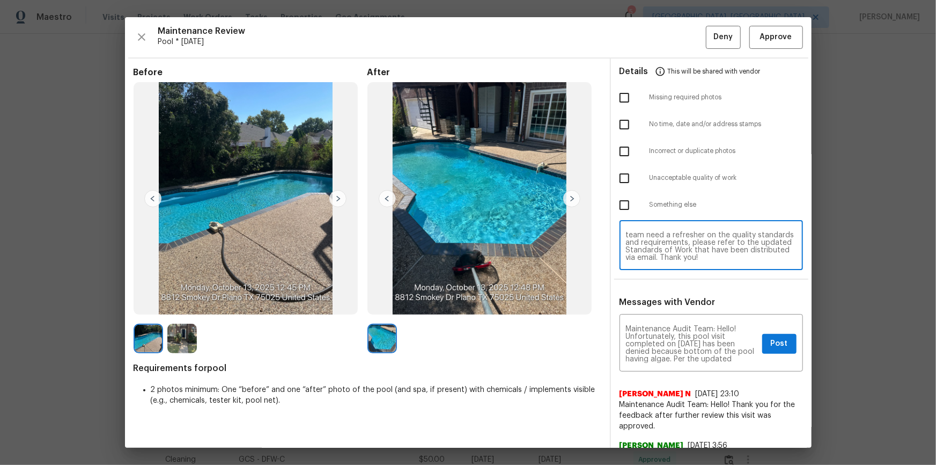
click at [613, 180] on input "checkbox" at bounding box center [624, 178] width 23 height 23
checkbox input "true"
click at [666, 312] on span "Post" at bounding box center [779, 343] width 17 height 13
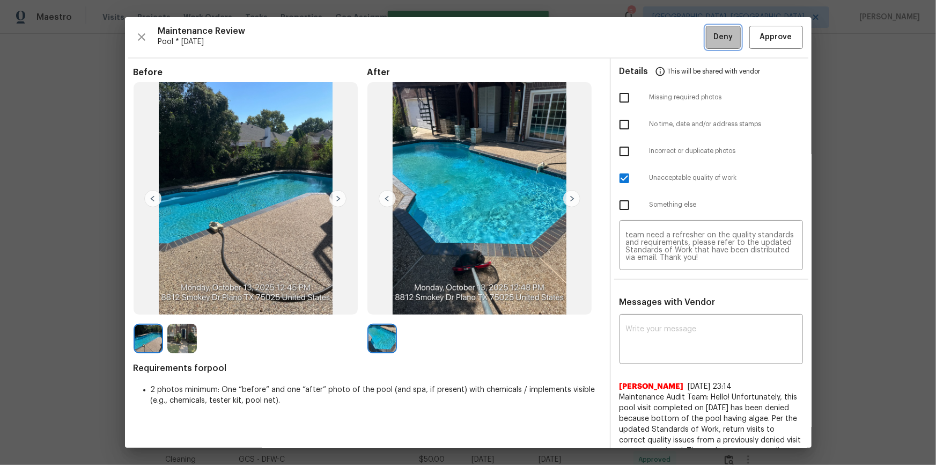
click at [666, 42] on span "Deny" at bounding box center [722, 37] width 19 height 13
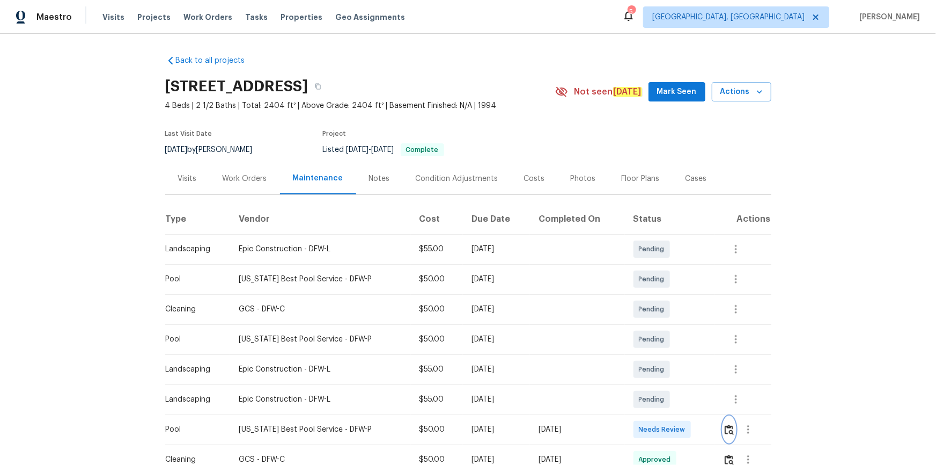
click at [666, 312] on img "button" at bounding box center [729, 429] width 9 height 10
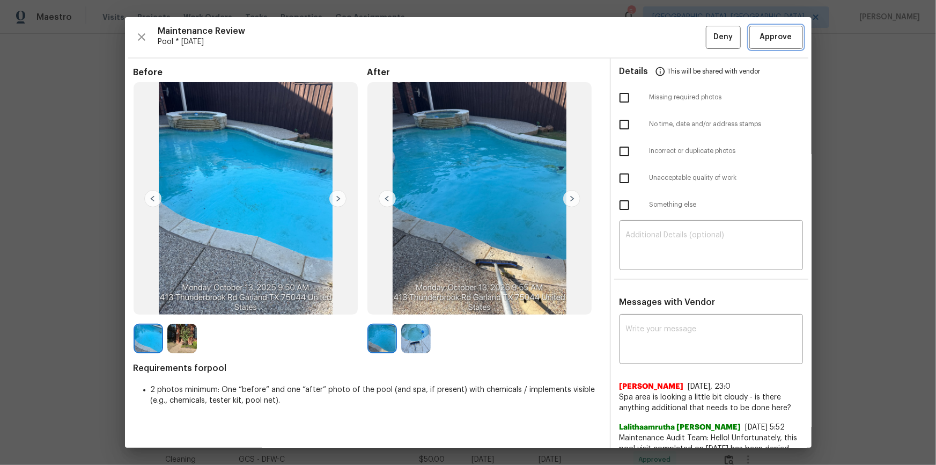
click at [666, 42] on span "Approve" at bounding box center [776, 37] width 32 height 13
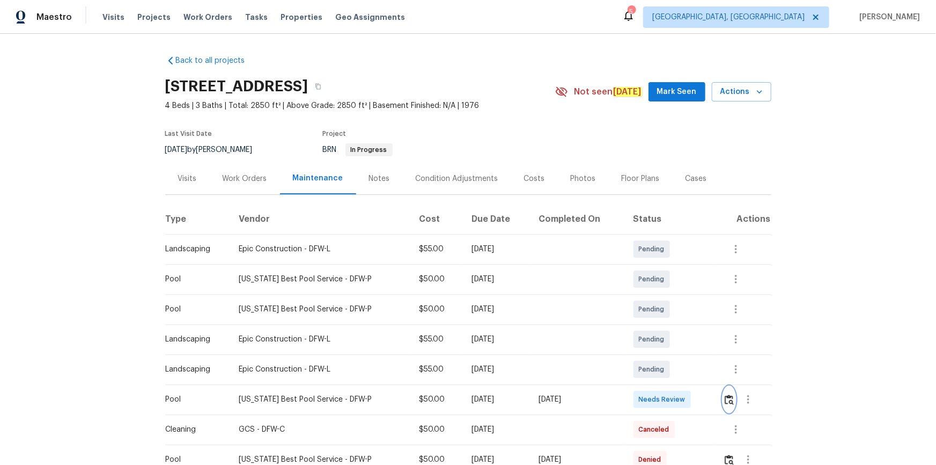
click at [666, 312] on img "button" at bounding box center [729, 399] width 9 height 10
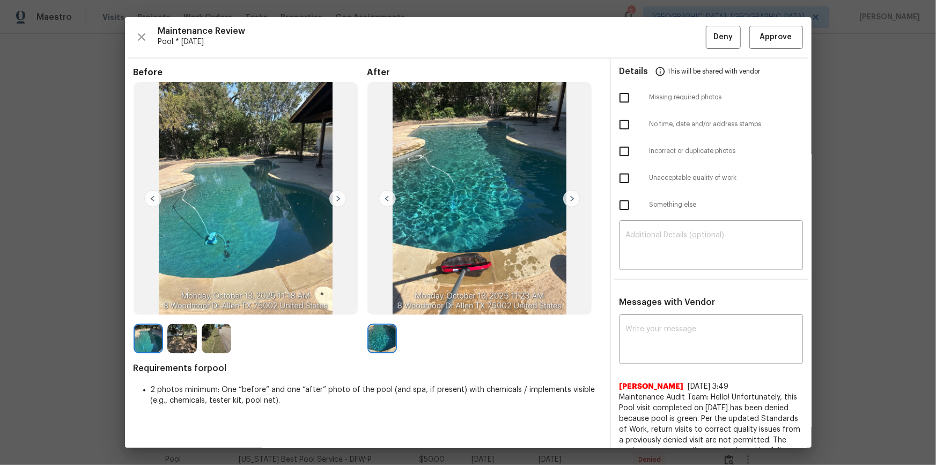
drag, startPoint x: 779, startPoint y: 48, endPoint x: 853, endPoint y: 318, distance: 279.6
click at [666, 48] on div "Maintenance Review Pool * Mon, Oct 13 Deny Approve Before After Requirements fo…" at bounding box center [468, 232] width 687 height 430
drag, startPoint x: 773, startPoint y: 40, endPoint x: 830, endPoint y: 183, distance: 154.6
click at [666, 40] on span "Approve" at bounding box center [776, 37] width 32 height 13
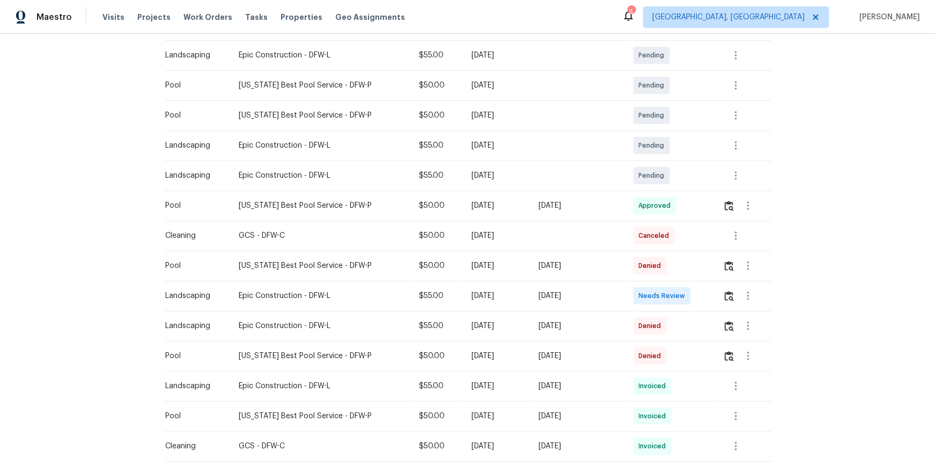
scroll to position [195, 0]
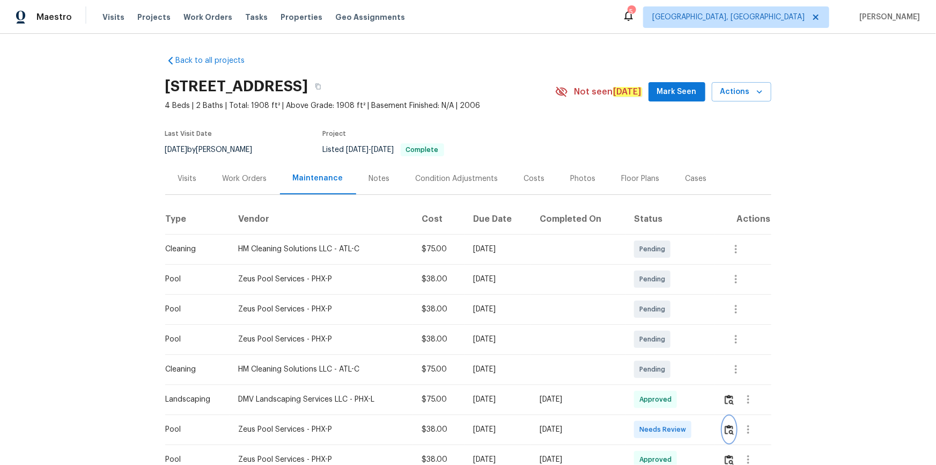
click at [666, 312] on img "button" at bounding box center [729, 429] width 9 height 10
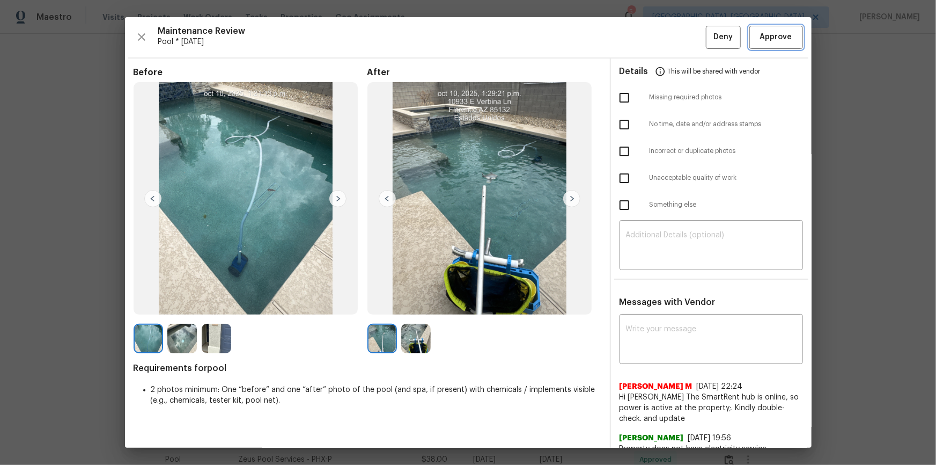
click at [666, 33] on span "Approve" at bounding box center [776, 37] width 32 height 13
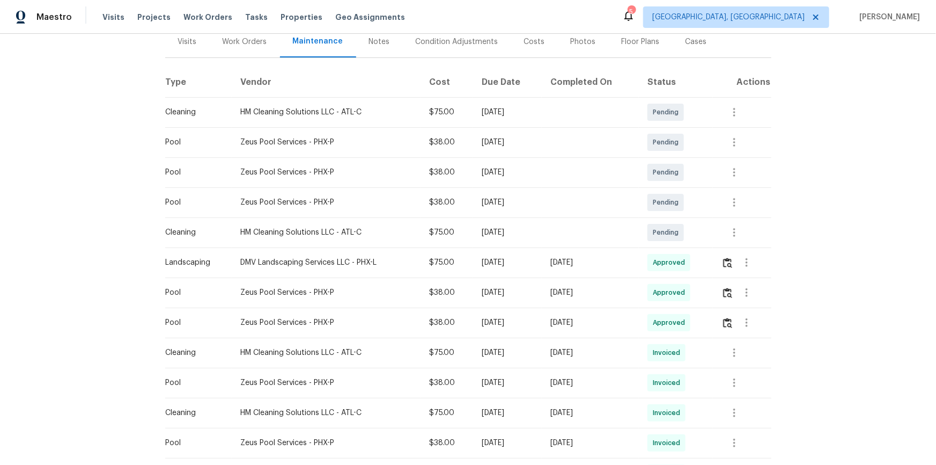
scroll to position [48, 0]
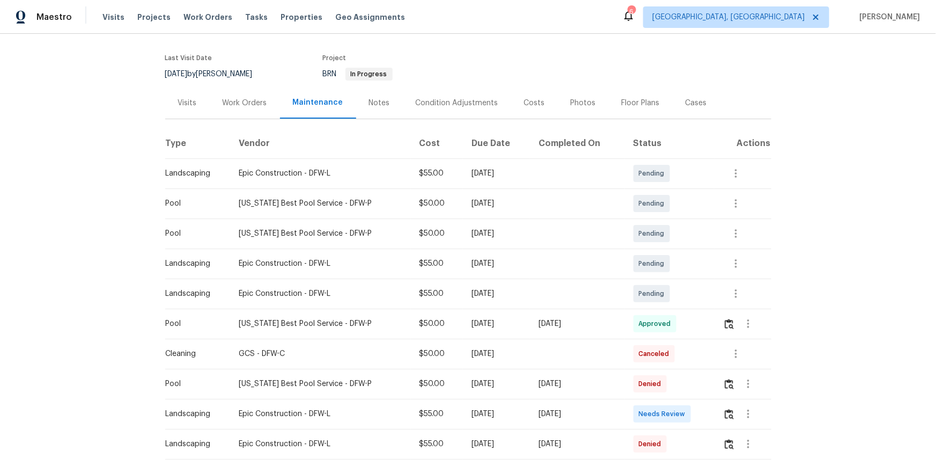
scroll to position [146, 0]
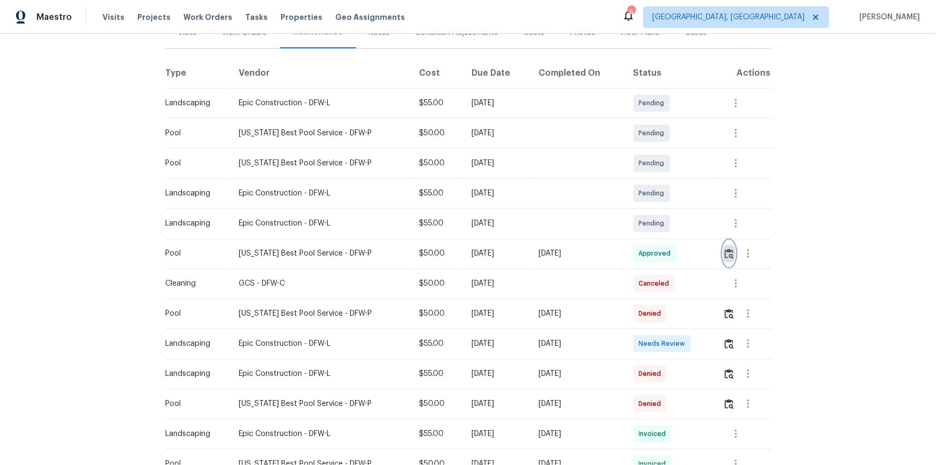
click at [725, 255] on img "button" at bounding box center [729, 253] width 9 height 10
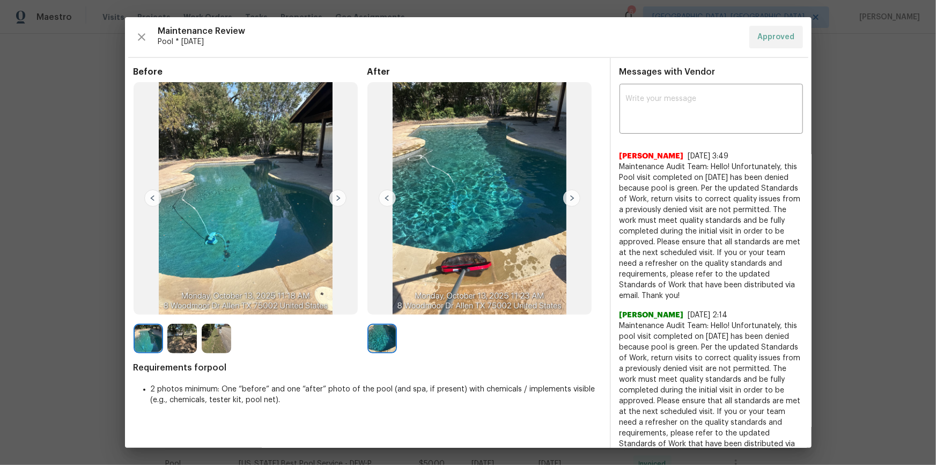
click at [204, 334] on img at bounding box center [217, 338] width 30 height 30
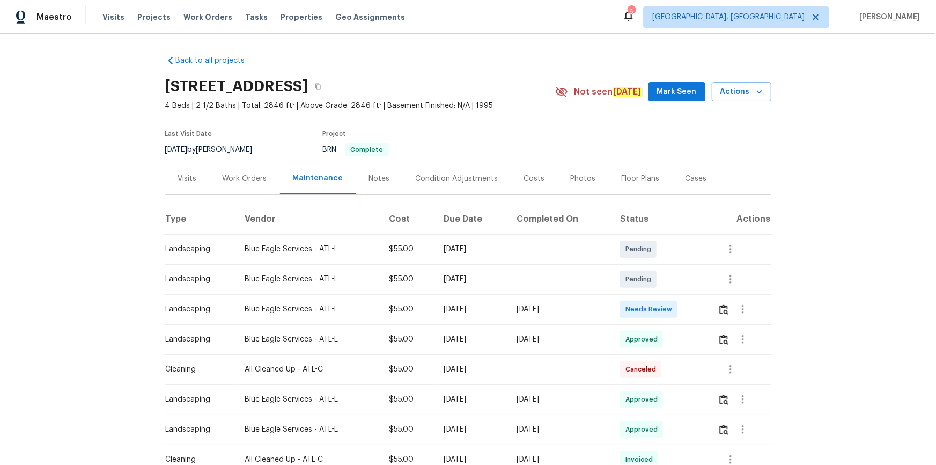
drag, startPoint x: 713, startPoint y: 307, endPoint x: 719, endPoint y: 310, distance: 6.0
click at [666, 308] on td at bounding box center [740, 309] width 62 height 30
click at [666, 310] on img "button" at bounding box center [723, 309] width 9 height 10
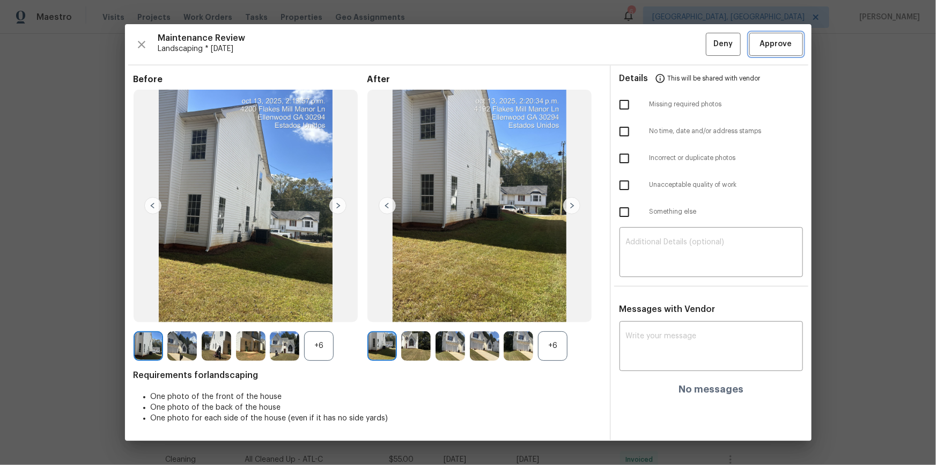
drag, startPoint x: 792, startPoint y: 40, endPoint x: 787, endPoint y: 71, distance: 31.4
click at [666, 43] on span "Approve" at bounding box center [776, 44] width 36 height 13
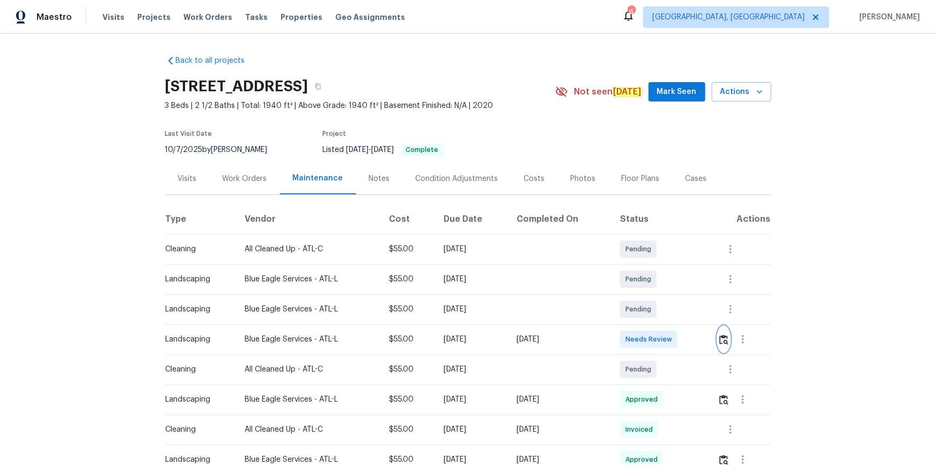
click at [666, 312] on img "button" at bounding box center [723, 339] width 9 height 10
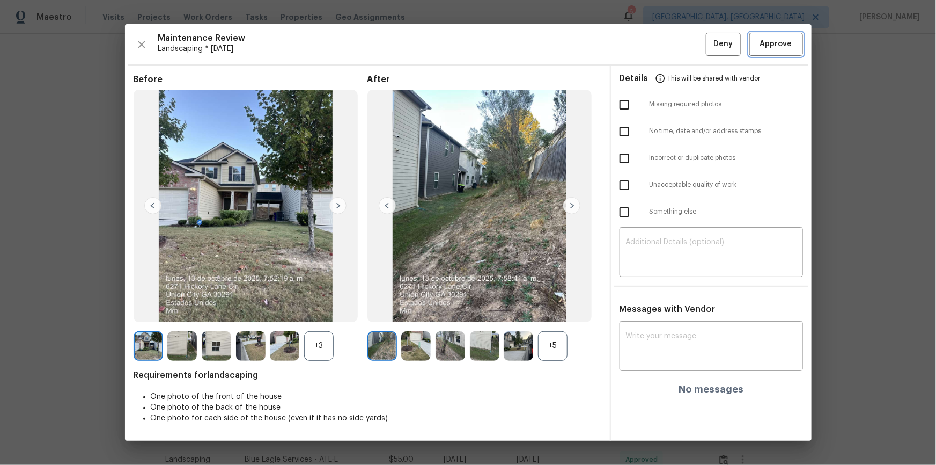
click at [666, 40] on span "Approve" at bounding box center [776, 44] width 32 height 13
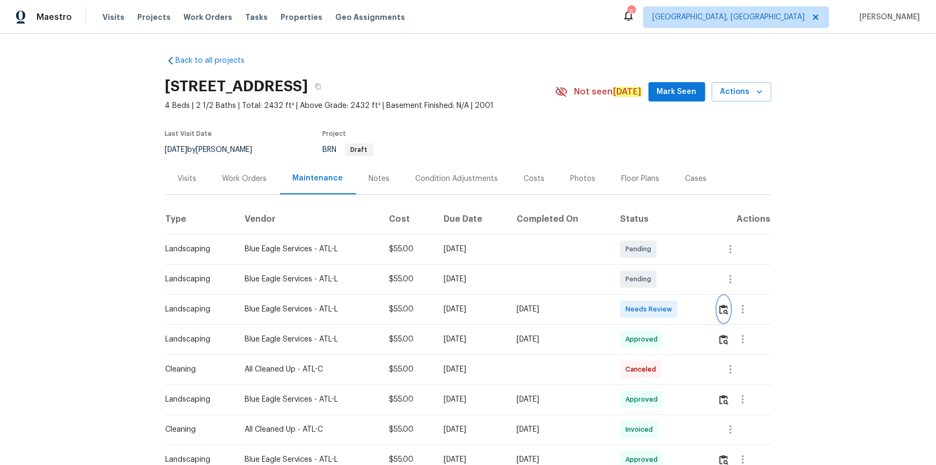
click at [666, 308] on img "button" at bounding box center [723, 309] width 9 height 10
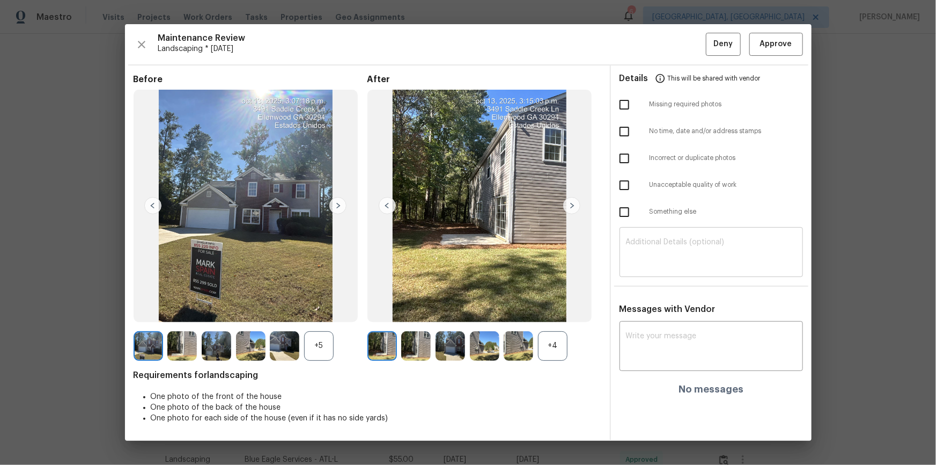
drag, startPoint x: 667, startPoint y: 233, endPoint x: 667, endPoint y: 240, distance: 6.4
click at [666, 238] on div "​" at bounding box center [711, 253] width 183 height 47
paste textarea "Maintenance Audit Team: Hello! Unfortunately, this landscaping visit completed …"
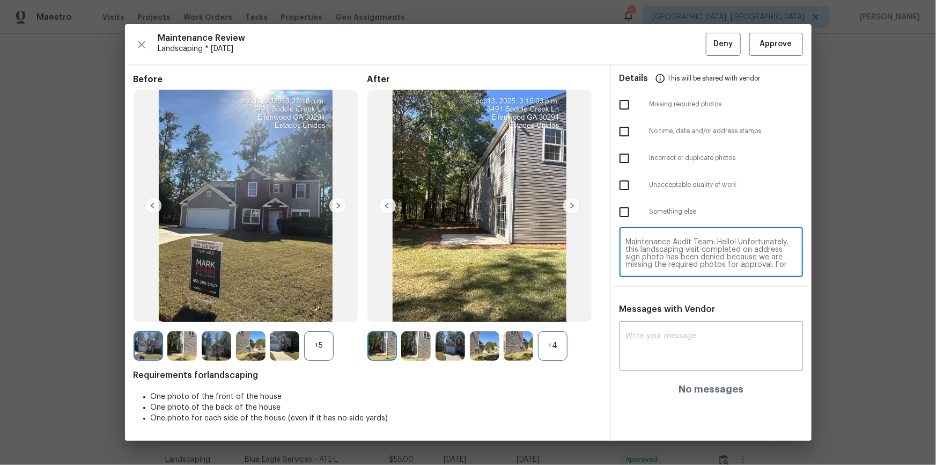
scroll to position [82, 0]
type textarea "Maintenance Audit Team: Hello! Unfortunately, this landscaping visit completed …"
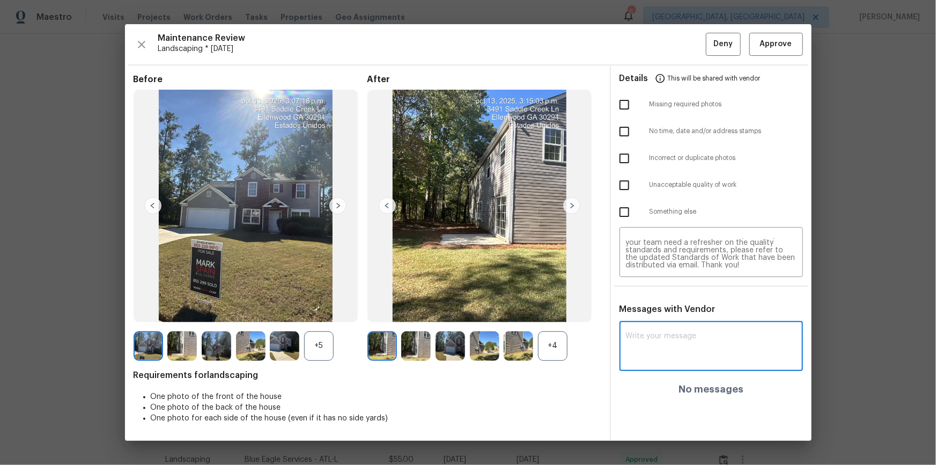
click at [666, 312] on textarea at bounding box center [711, 347] width 171 height 30
paste textarea "Maintenance Audit Team: Hello! Unfortunately, this landscaping visit completed …"
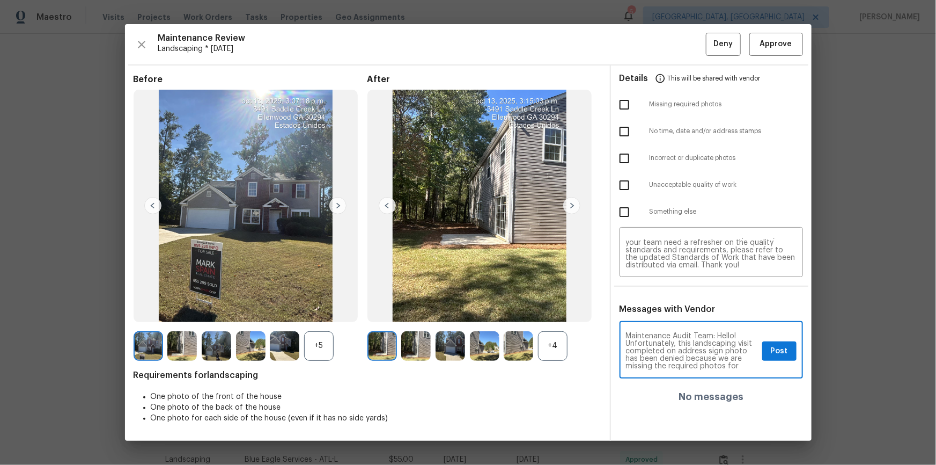
scroll to position [120, 0]
type textarea "Maintenance Audit Team: Hello! Unfortunately, this landscaping visit completed …"
drag, startPoint x: 618, startPoint y: 105, endPoint x: 621, endPoint y: 112, distance: 7.5
click at [618, 105] on input "checkbox" at bounding box center [624, 104] width 23 height 23
checkbox input "true"
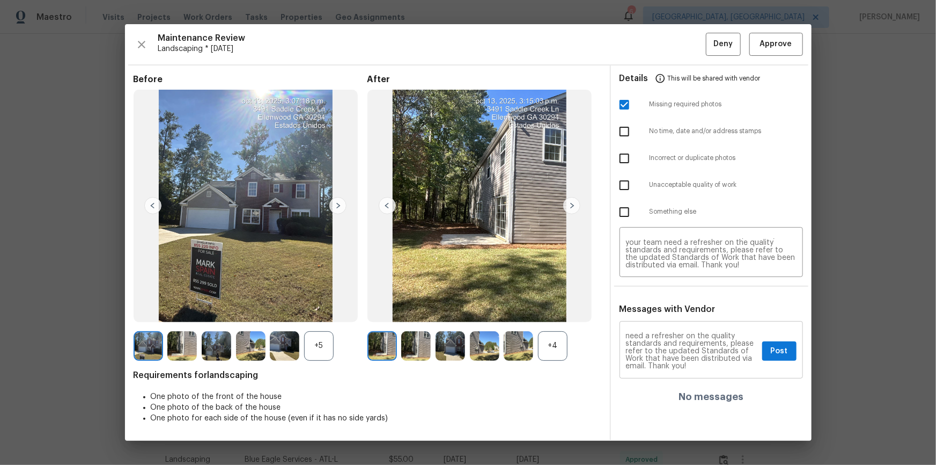
click at [666, 312] on textarea "Maintenance Audit Team: Hello! Unfortunately, this landscaping visit completed …" at bounding box center [692, 351] width 132 height 38
click at [666, 312] on span "Post" at bounding box center [779, 350] width 17 height 13
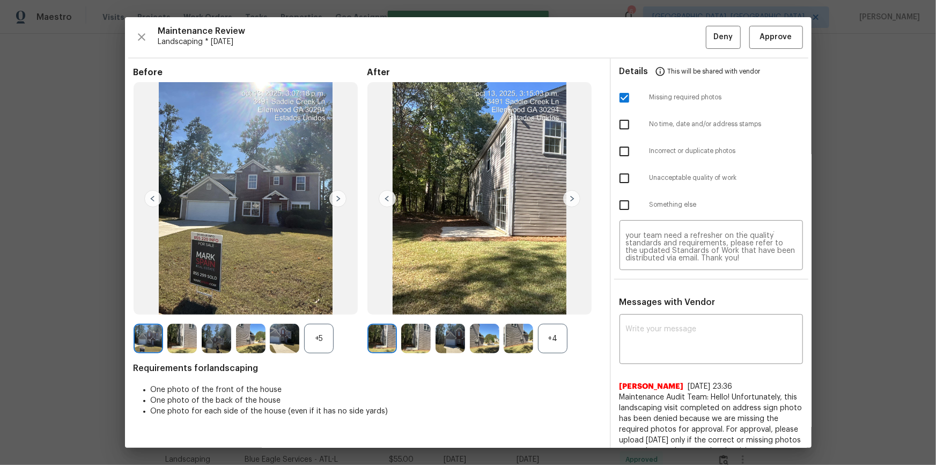
drag, startPoint x: 713, startPoint y: 24, endPoint x: 715, endPoint y: 29, distance: 5.8
click at [666, 27] on div "Maintenance Review Landscaping * Mon, Oct 13 Deny Approve Before +5 After +4 Re…" at bounding box center [468, 232] width 687 height 430
click at [666, 40] on span "Deny" at bounding box center [722, 37] width 19 height 13
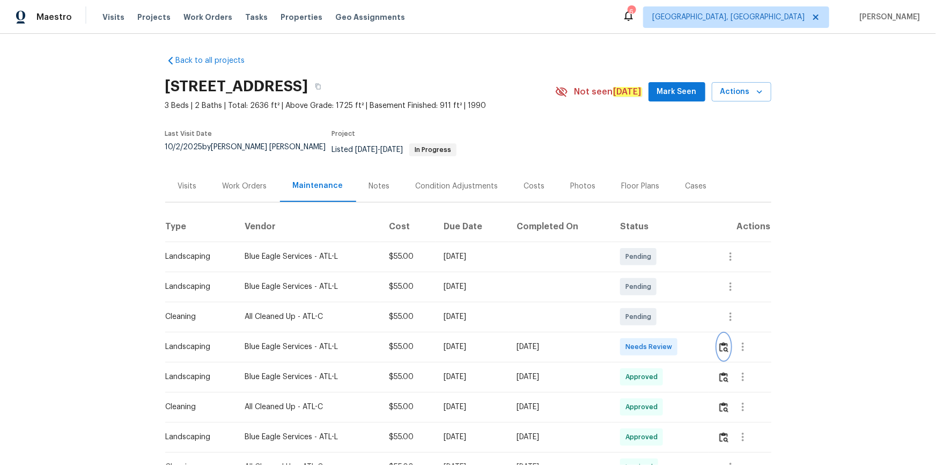
click at [666, 312] on img "button" at bounding box center [723, 347] width 9 height 10
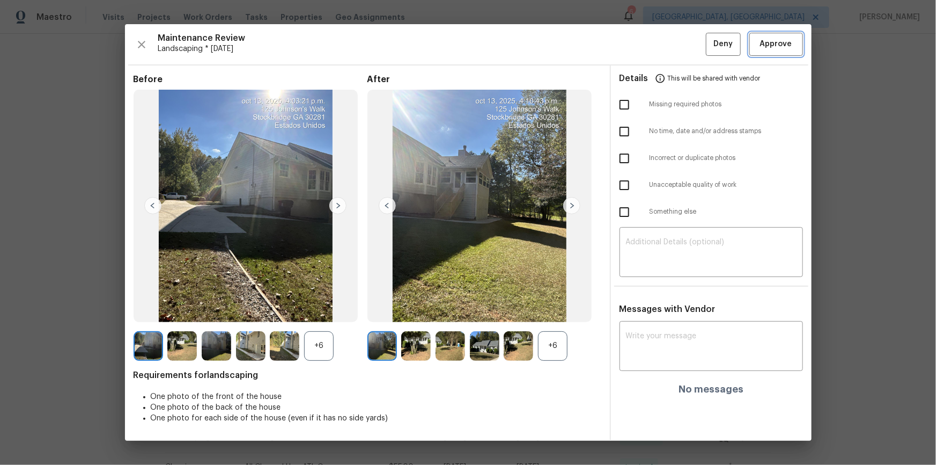
drag, startPoint x: 773, startPoint y: 50, endPoint x: 779, endPoint y: 49, distance: 6.0
click at [666, 49] on span "Approve" at bounding box center [776, 44] width 32 height 13
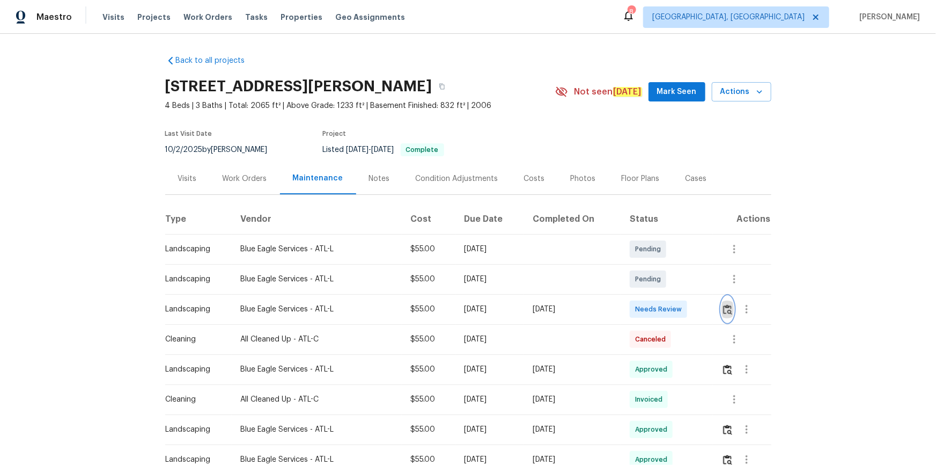
click at [666, 305] on img "button" at bounding box center [727, 309] width 9 height 10
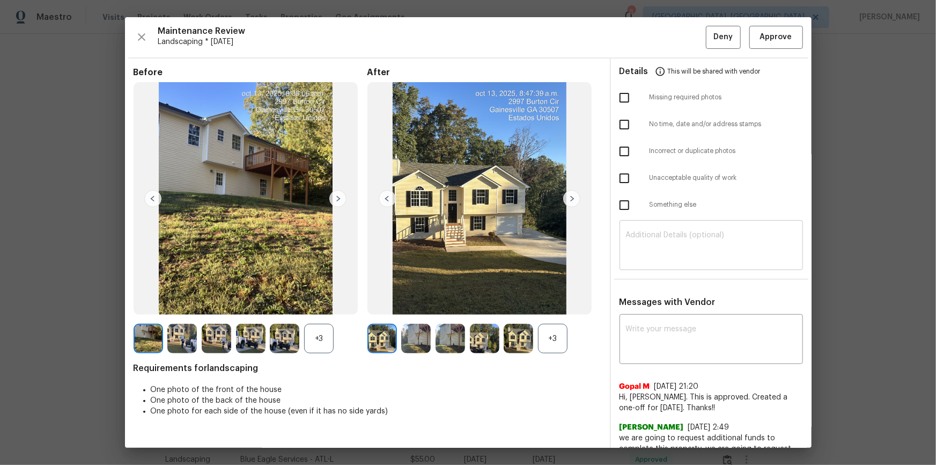
click at [666, 237] on textarea at bounding box center [711, 246] width 171 height 30
paste textarea "Maintenance Audit Team: Hello! Unfortunately, this landscaping visit completed …"
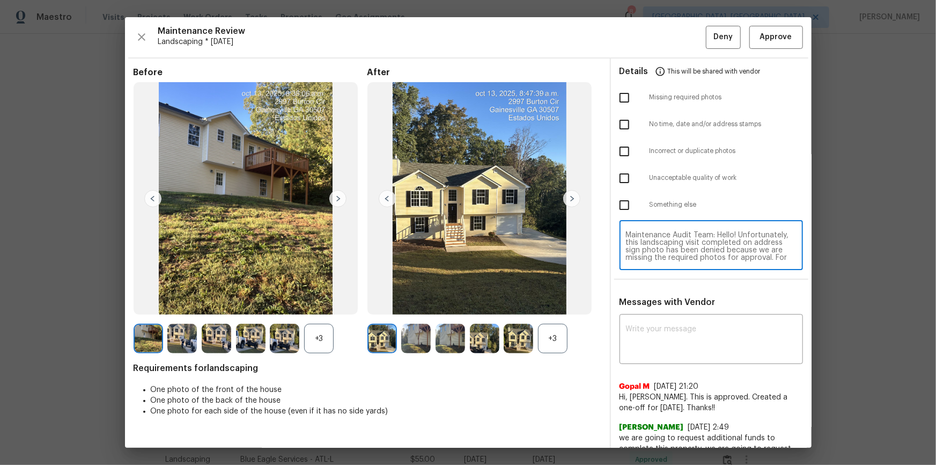
scroll to position [90, 0]
type textarea "Maintenance Audit Team: Hello! Unfortunately, this landscaping visit completed …"
drag, startPoint x: 674, startPoint y: 308, endPoint x: 674, endPoint y: 316, distance: 8.0
click at [666, 312] on div "Messages with Vendor x ​ Gopal M [DATE] 21:20 Hi, [PERSON_NAME]. This is approv…" at bounding box center [711, 390] width 201 height 187
click at [666, 312] on div "x ​" at bounding box center [711, 339] width 183 height 47
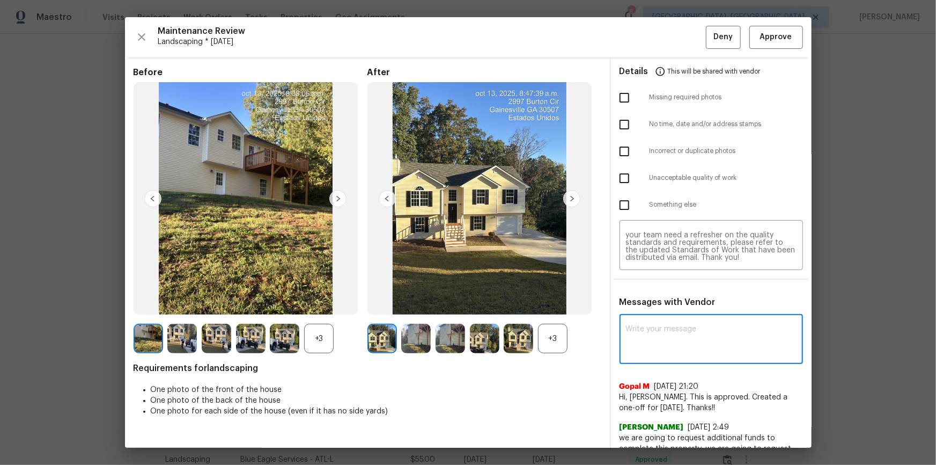
paste textarea "Maintenance Audit Team: Hello! Unfortunately, this landscaping visit completed …"
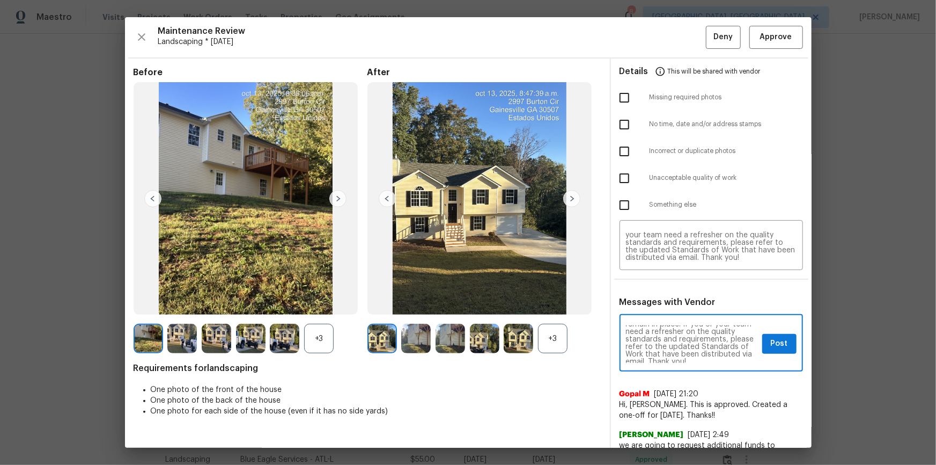
scroll to position [120, 0]
type textarea "Maintenance Audit Team: Hello! Unfortunately, this landscaping visit completed …"
click at [615, 91] on input "checkbox" at bounding box center [624, 97] width 23 height 23
checkbox input "true"
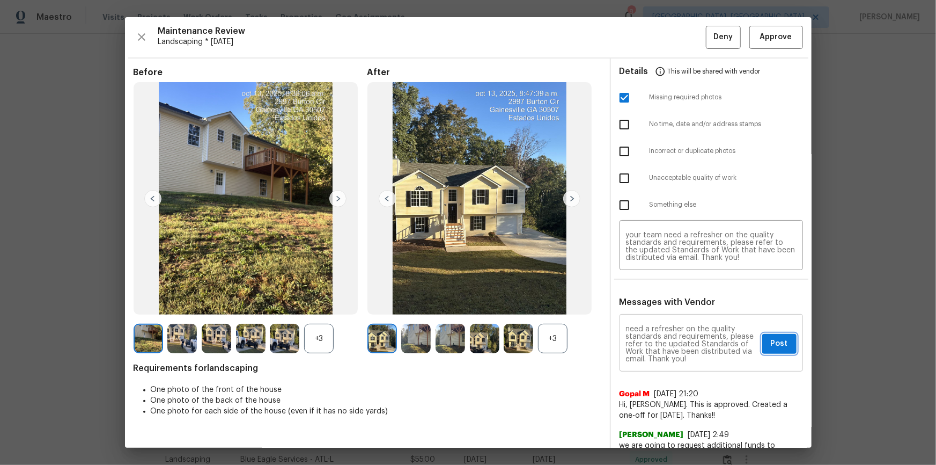
click at [666, 312] on span "Post" at bounding box center [779, 343] width 17 height 13
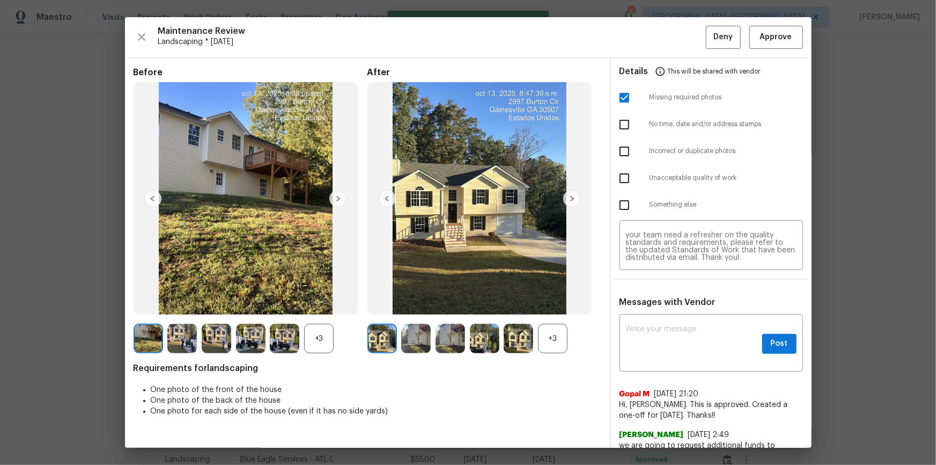
scroll to position [0, 0]
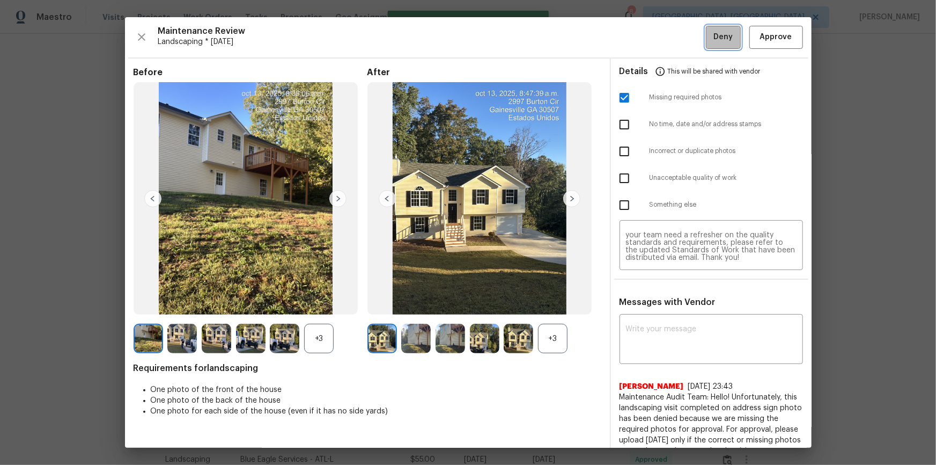
click at [666, 44] on button "Deny" at bounding box center [723, 37] width 35 height 23
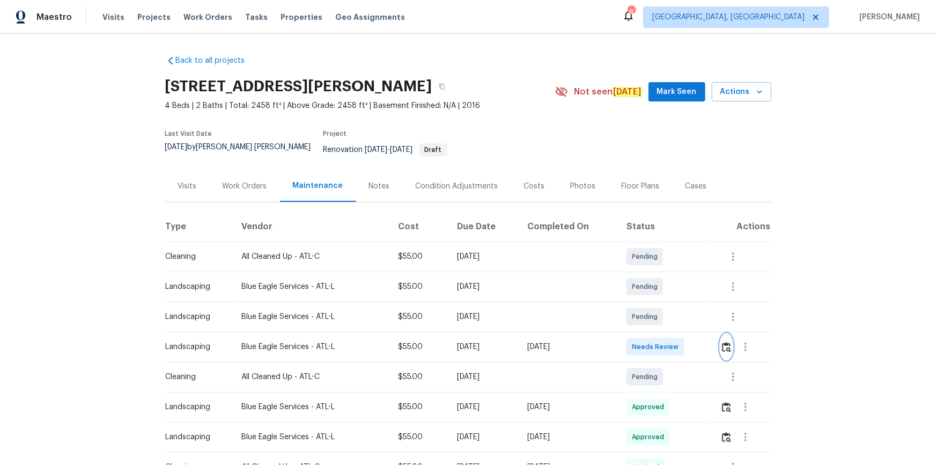
click at [722, 342] on img "button" at bounding box center [726, 347] width 9 height 10
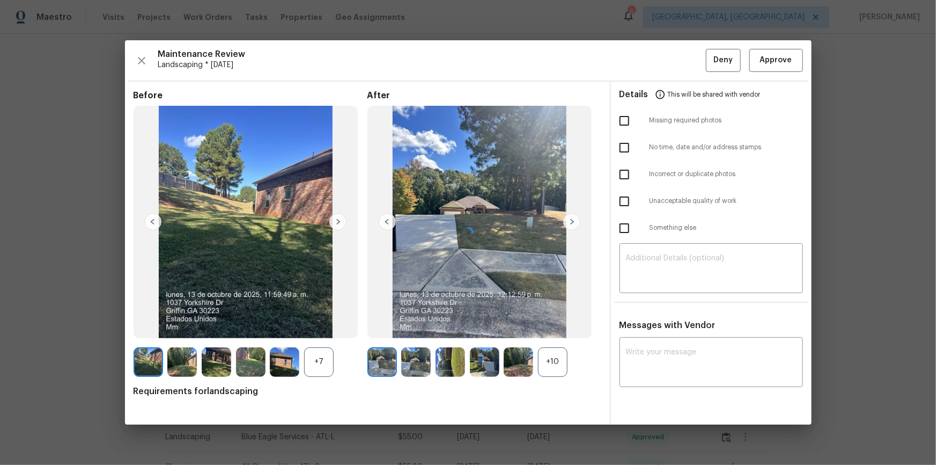
click at [773, 51] on div "Maintenance Review Landscaping * Mon, Oct 13 Deny Approve Before +7 After +10 R…" at bounding box center [468, 232] width 687 height 384
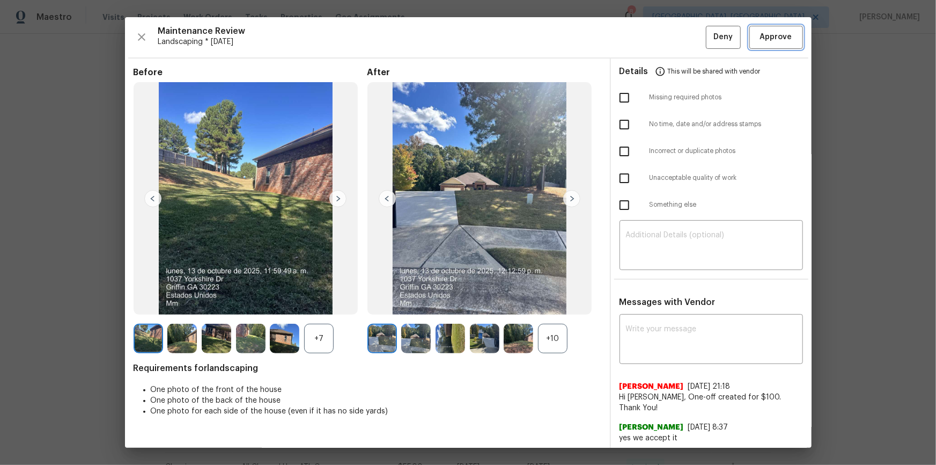
drag, startPoint x: 780, startPoint y: 36, endPoint x: 791, endPoint y: 112, distance: 76.4
click at [780, 38] on span "Approve" at bounding box center [776, 37] width 32 height 13
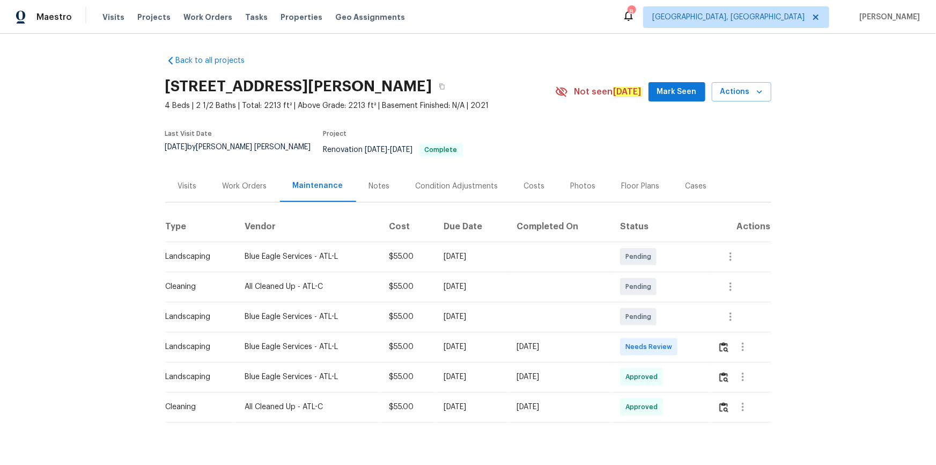
click at [666, 312] on td at bounding box center [740, 346] width 62 height 30
click at [666, 312] on img "button" at bounding box center [723, 347] width 9 height 10
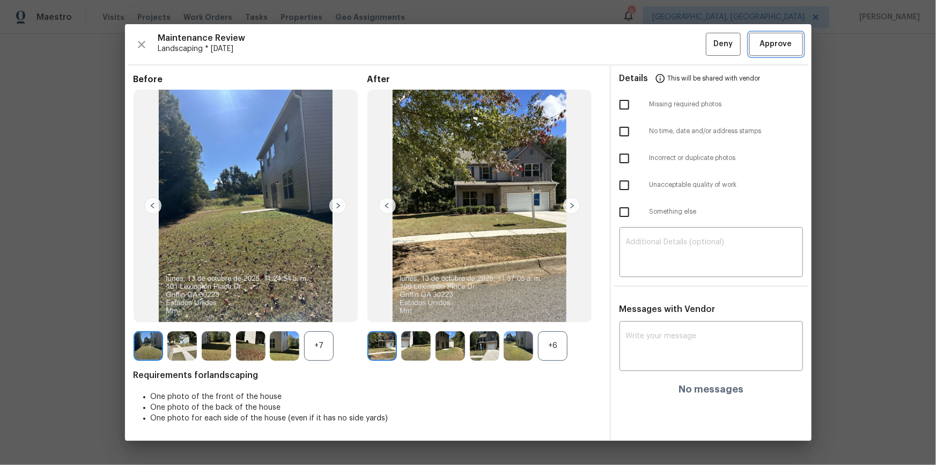
drag, startPoint x: 790, startPoint y: 43, endPoint x: 794, endPoint y: 59, distance: 16.8
click at [666, 43] on span "Approve" at bounding box center [776, 44] width 32 height 13
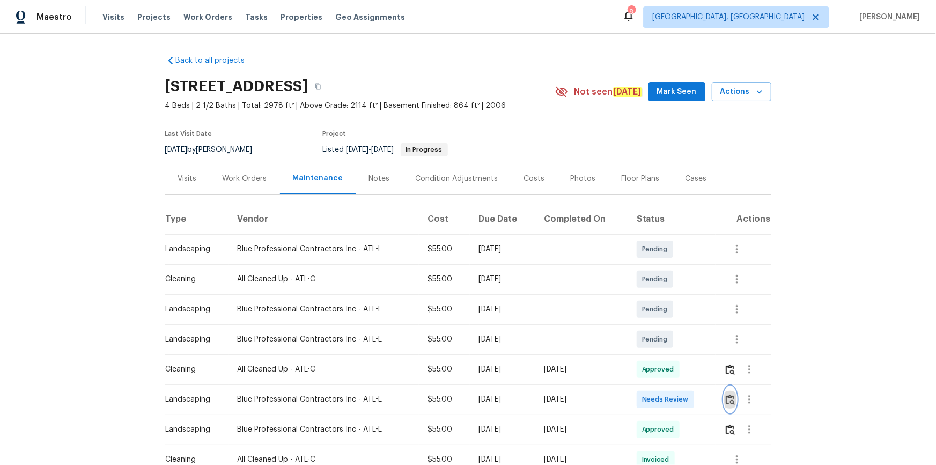
click at [728, 401] on img "button" at bounding box center [730, 399] width 9 height 10
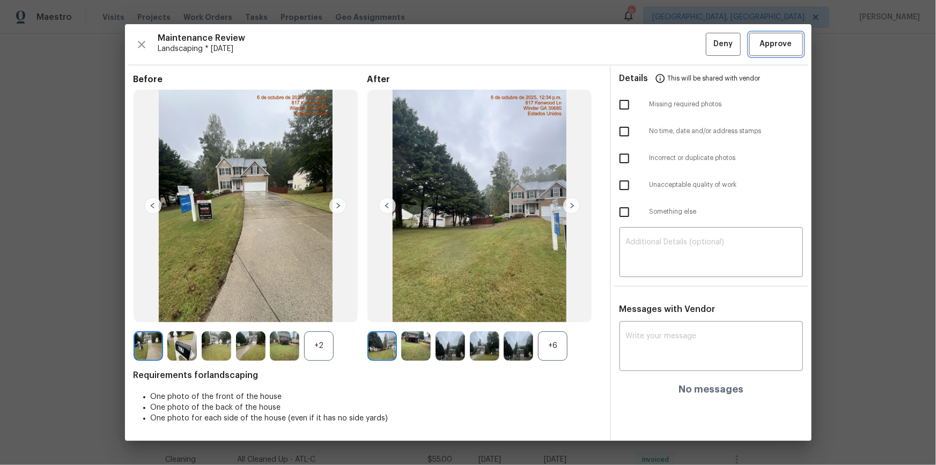
click at [794, 42] on button "Approve" at bounding box center [776, 44] width 54 height 23
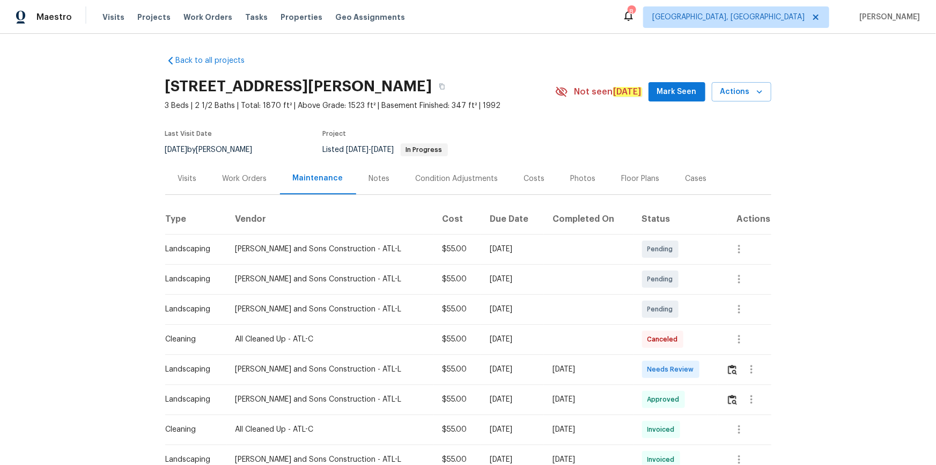
click at [720, 364] on td at bounding box center [745, 369] width 54 height 30
click at [728, 369] on img "button" at bounding box center [732, 369] width 9 height 10
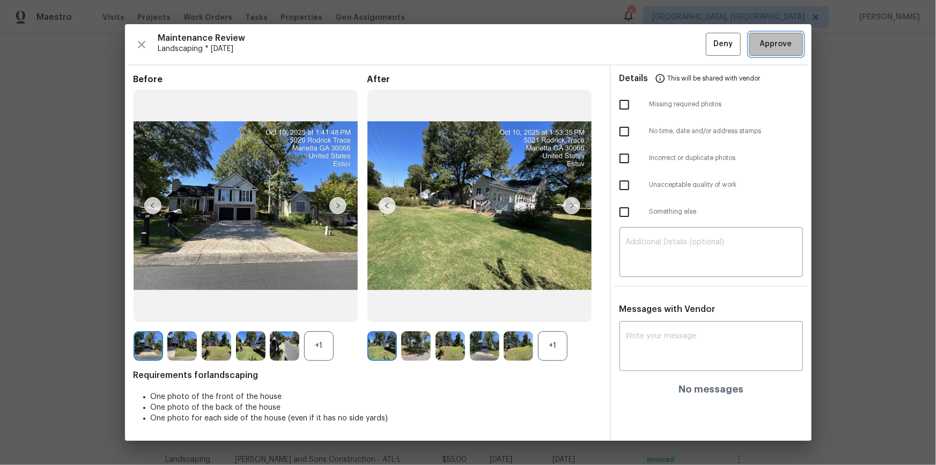
drag, startPoint x: 784, startPoint y: 41, endPoint x: 816, endPoint y: 89, distance: 57.4
click at [784, 41] on span "Approve" at bounding box center [776, 44] width 32 height 13
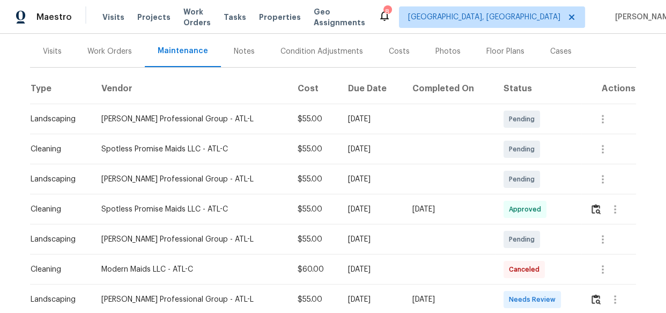
scroll to position [146, 0]
